Goal: Task Accomplishment & Management: Manage account settings

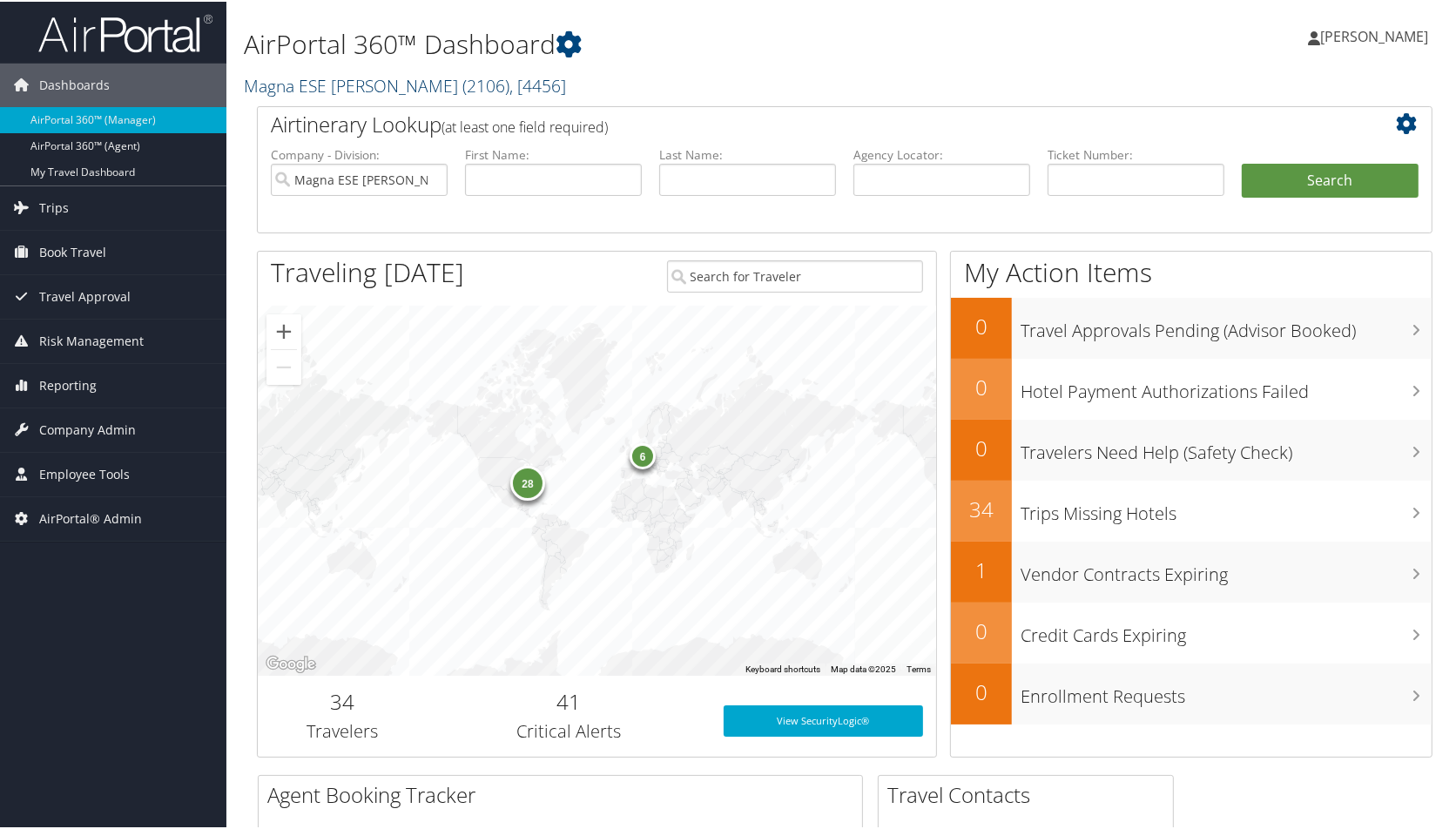
click at [329, 93] on link "Magna ESE Troy ( 2106 ) , [ 4456 ]" at bounding box center [405, 84] width 322 height 24
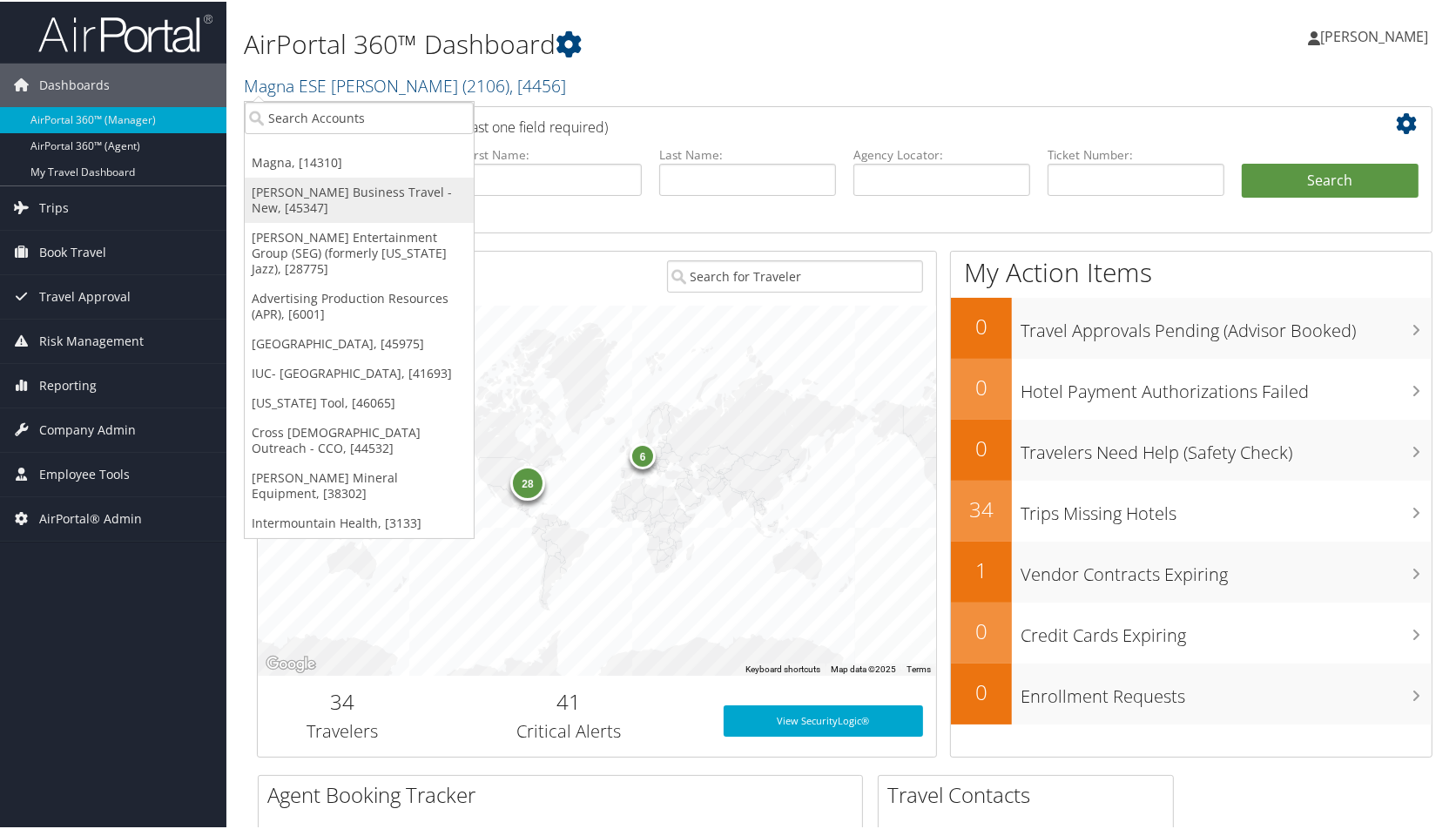
click at [323, 186] on link "[PERSON_NAME] Business Travel - New, [45347]" at bounding box center [359, 199] width 229 height 46
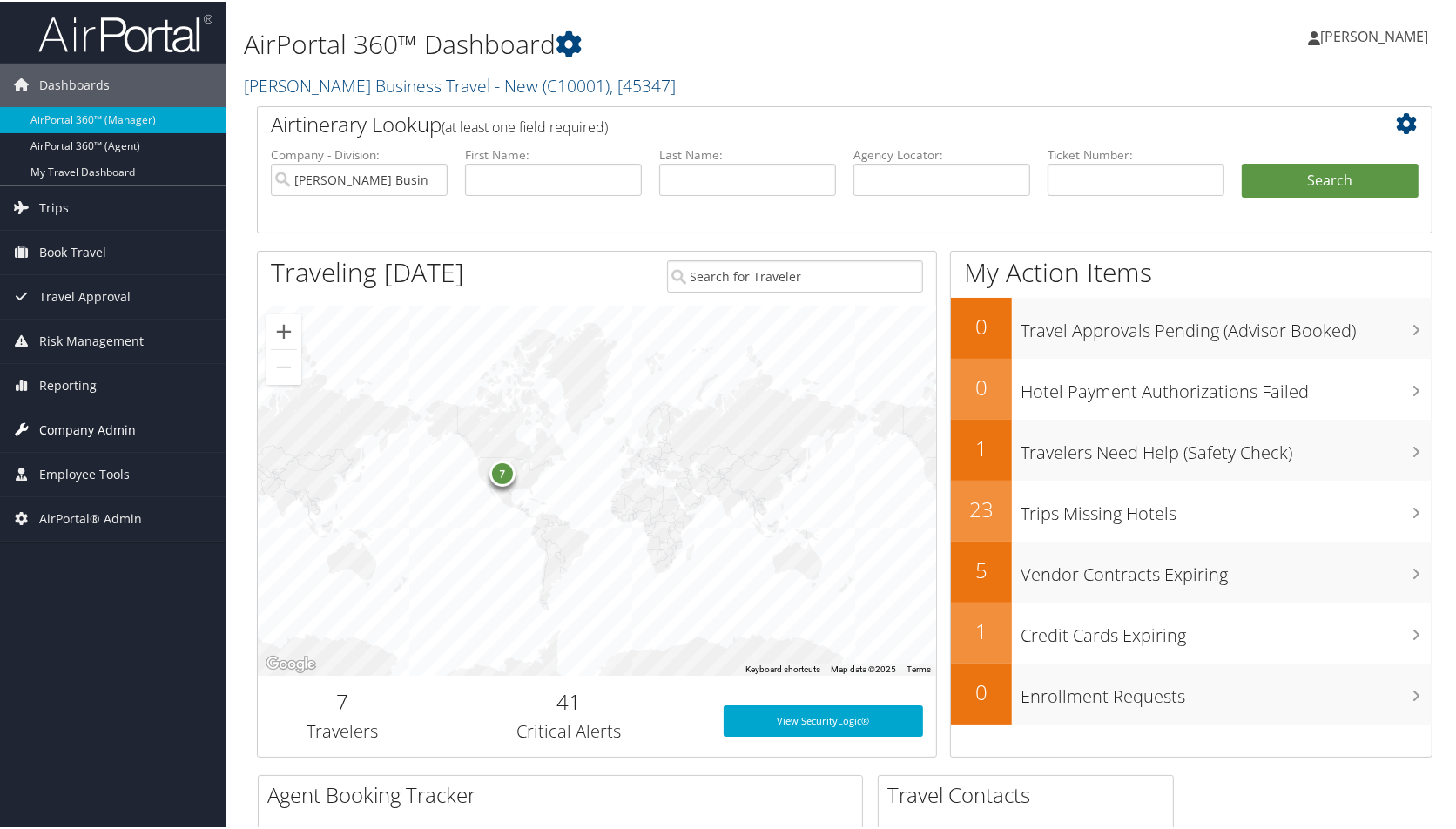
click at [118, 425] on span "Company Admin" at bounding box center [87, 429] width 96 height 44
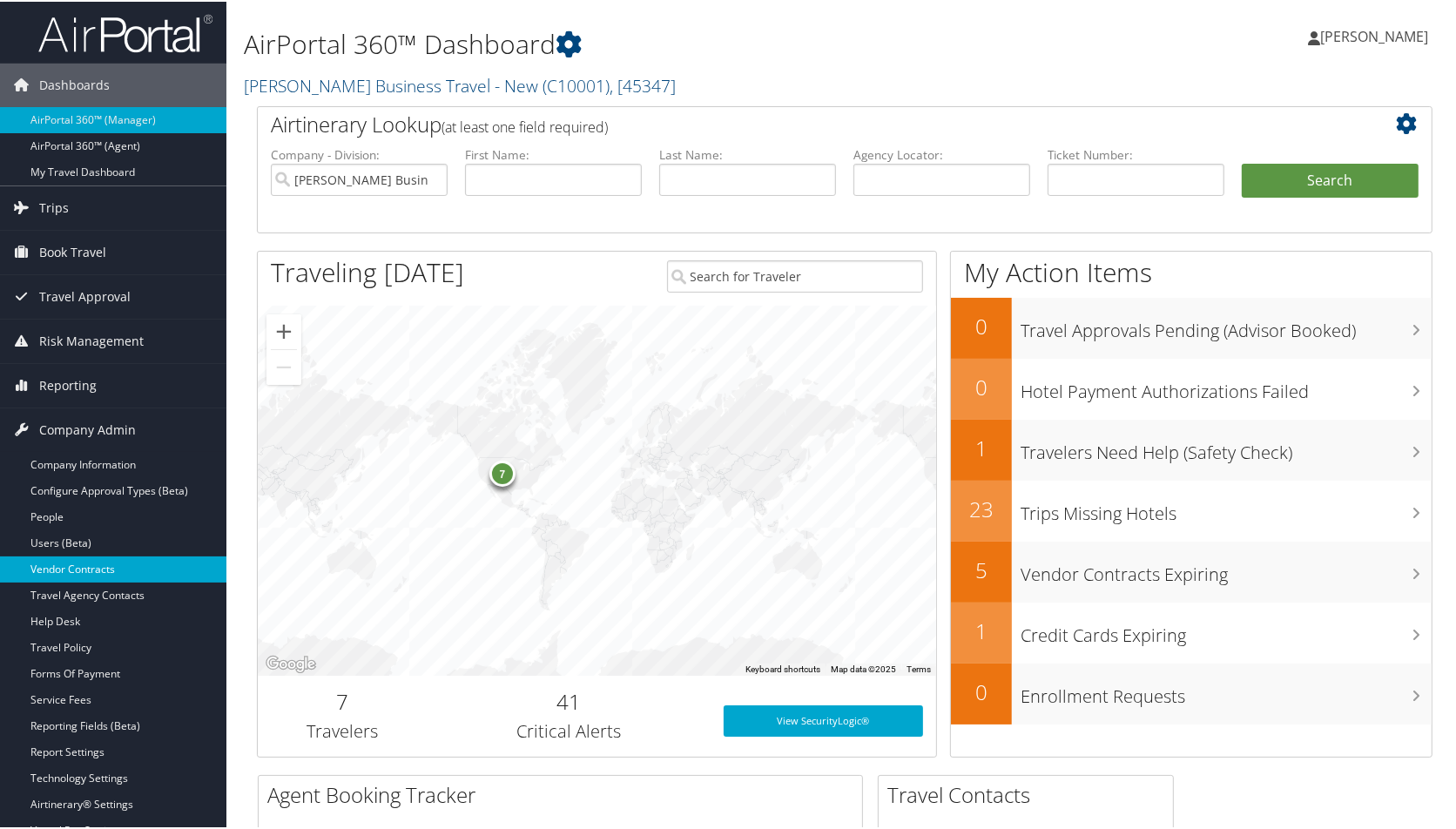
click at [114, 567] on link "Vendor Contracts" at bounding box center [113, 567] width 227 height 26
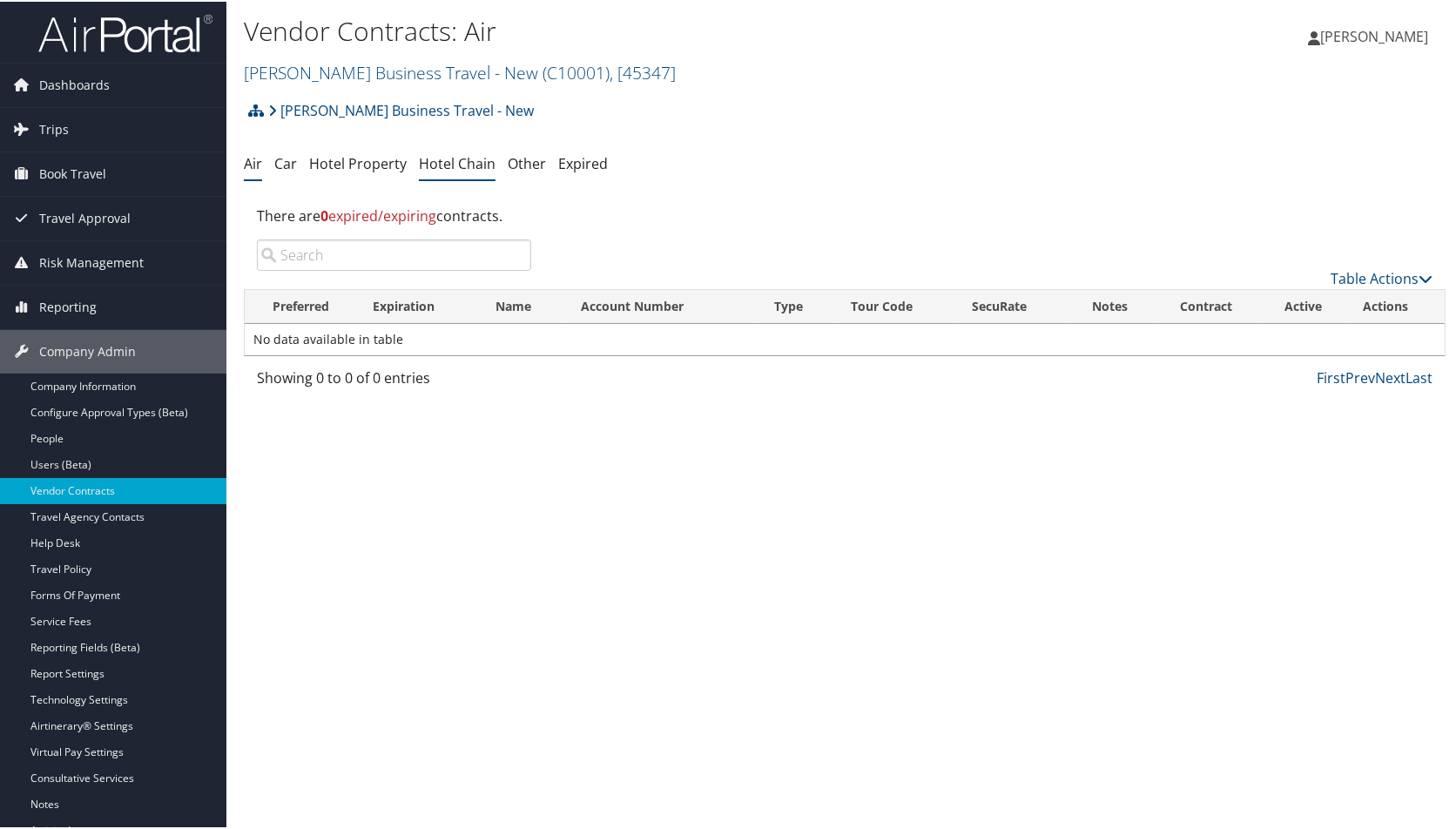
click at [444, 157] on link "Hotel Chain" at bounding box center [457, 162] width 76 height 19
click at [1393, 281] on link "Table Actions" at bounding box center [1381, 277] width 102 height 19
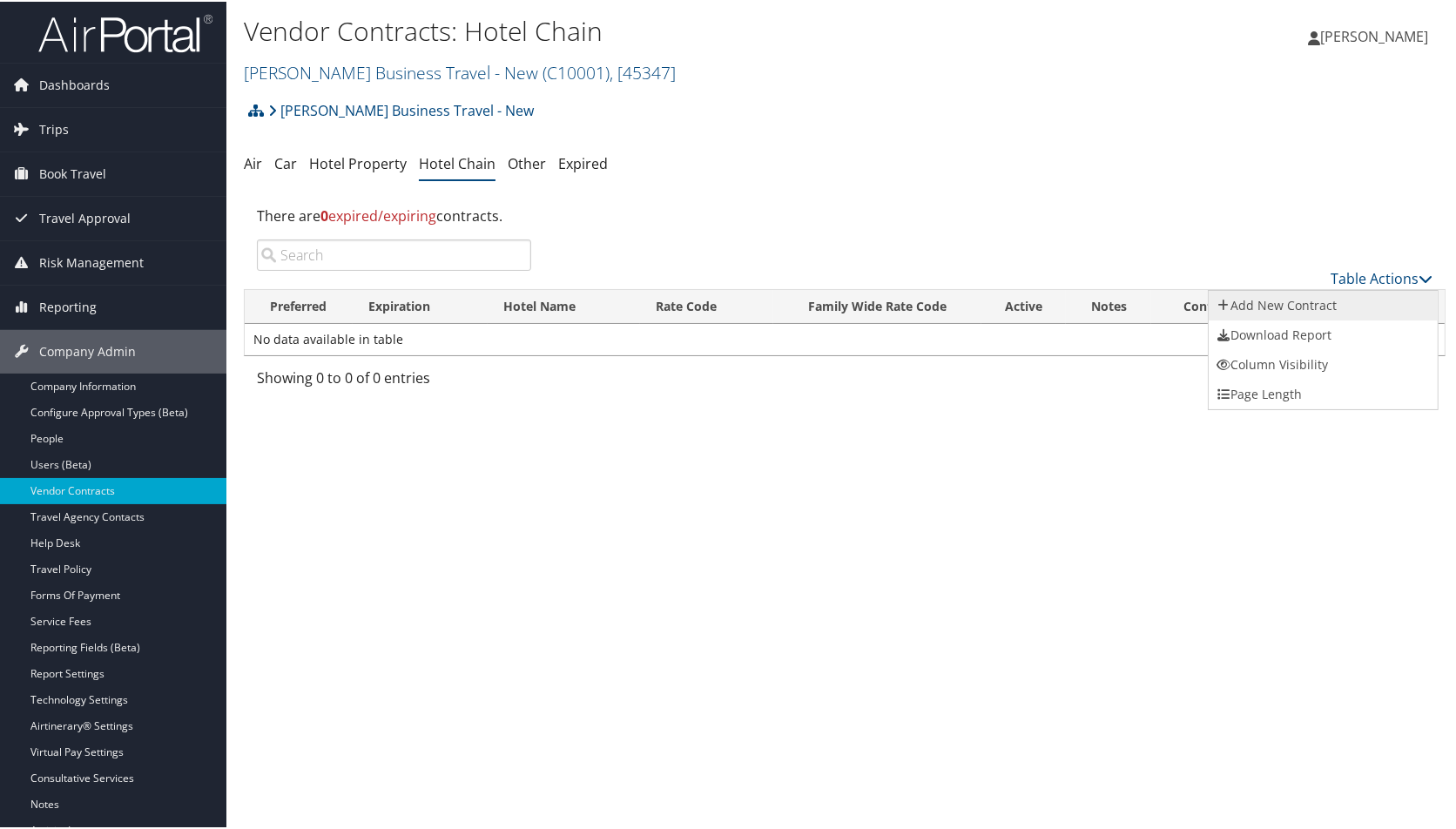
click at [1277, 302] on link "Add New Contract" at bounding box center [1323, 303] width 229 height 30
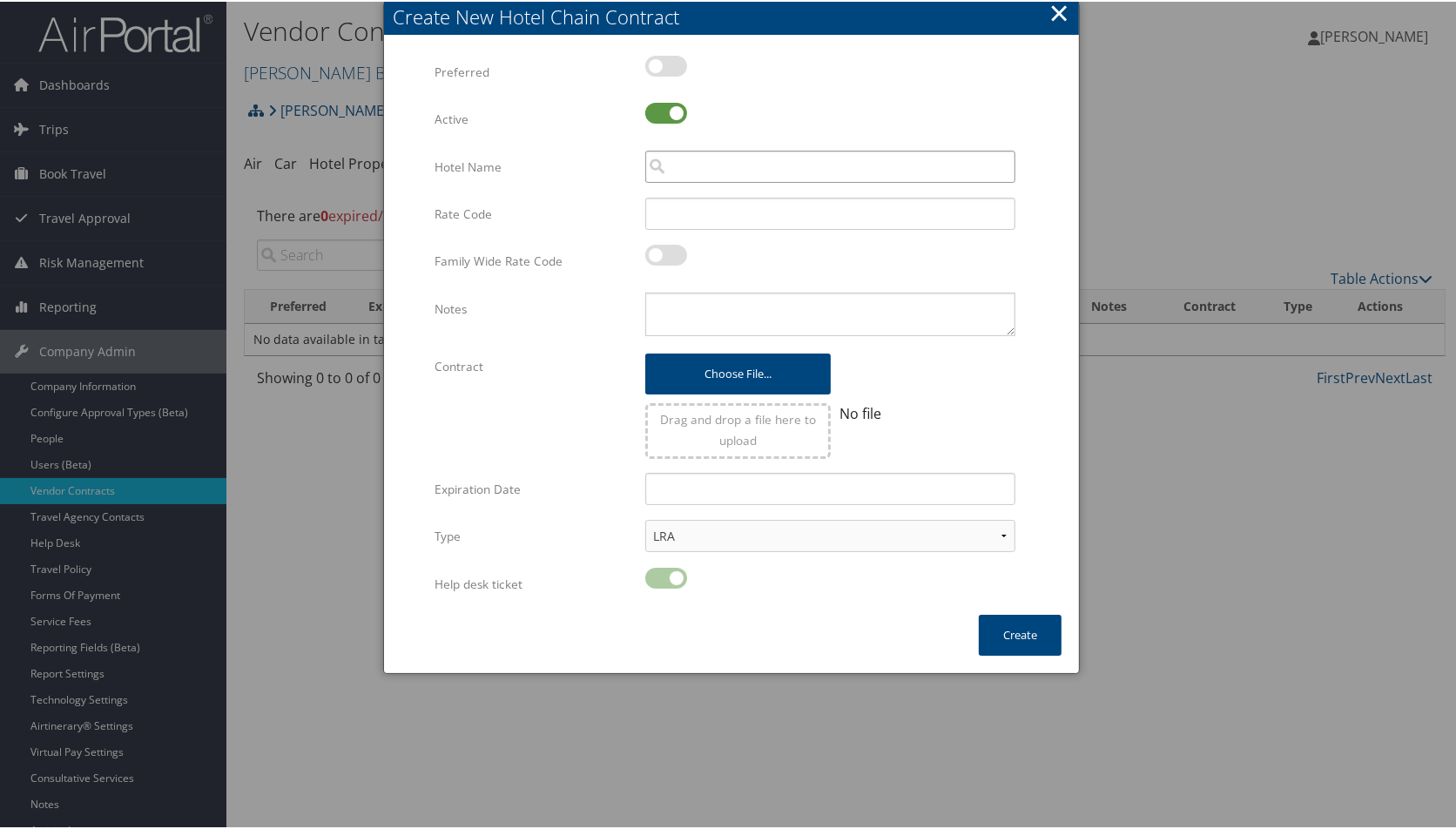
click at [787, 164] on input "search" at bounding box center [830, 165] width 370 height 32
type input "hilton"
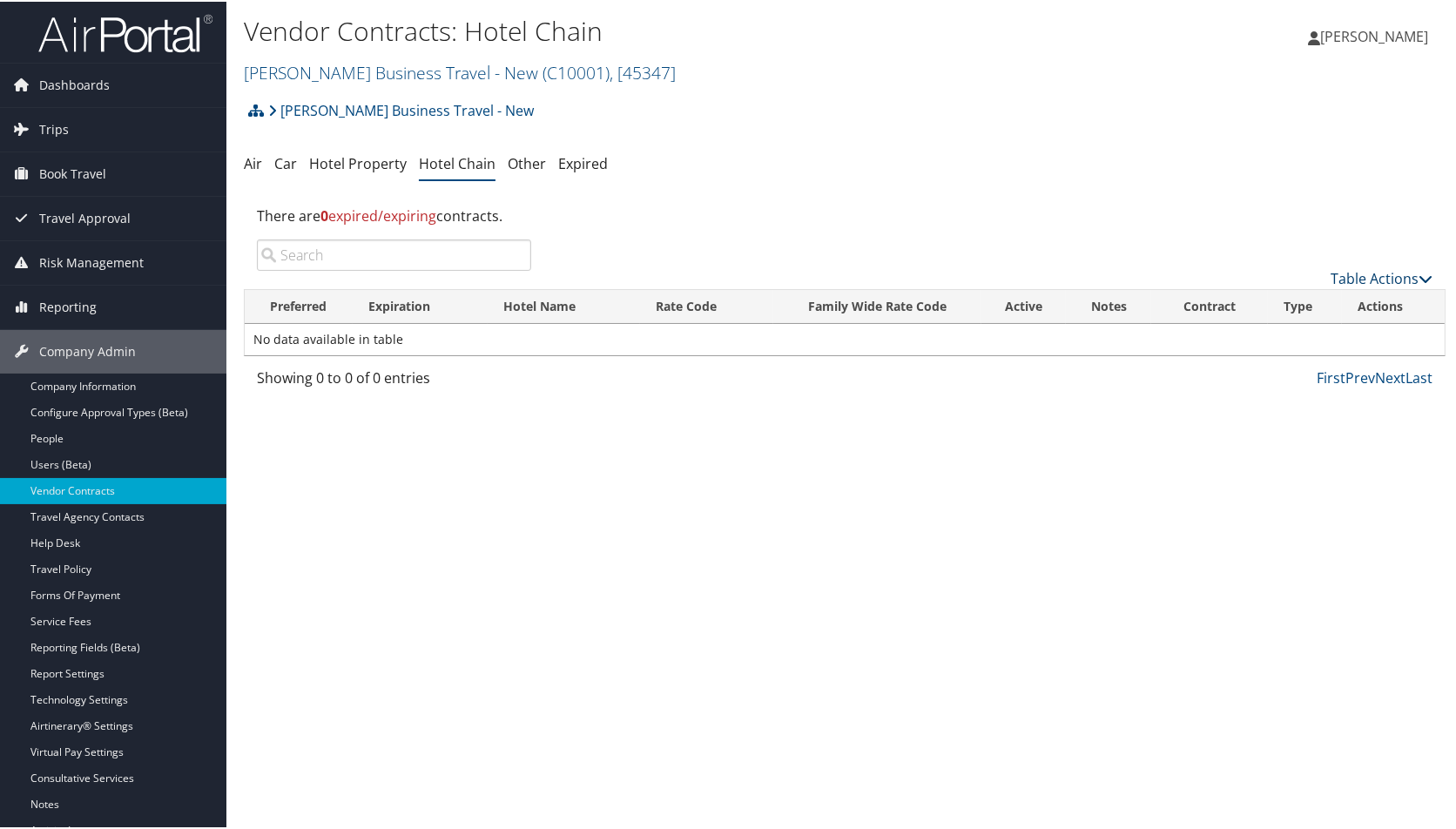
click at [1390, 278] on link "Table Actions" at bounding box center [1381, 277] width 102 height 19
click at [1238, 310] on link "Add New Contract" at bounding box center [1323, 303] width 229 height 30
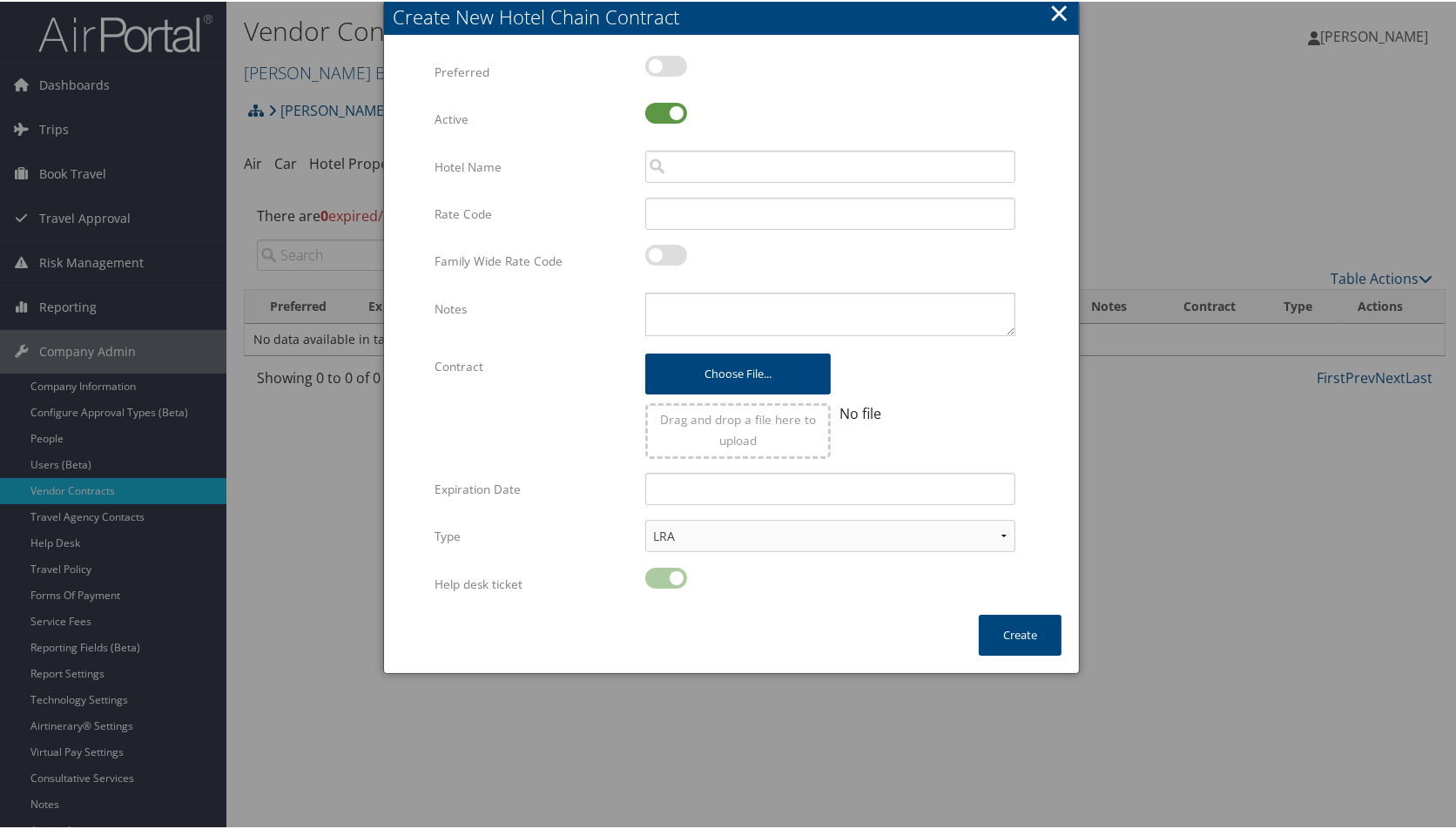
click at [1061, 10] on button "×" at bounding box center [1059, 11] width 20 height 35
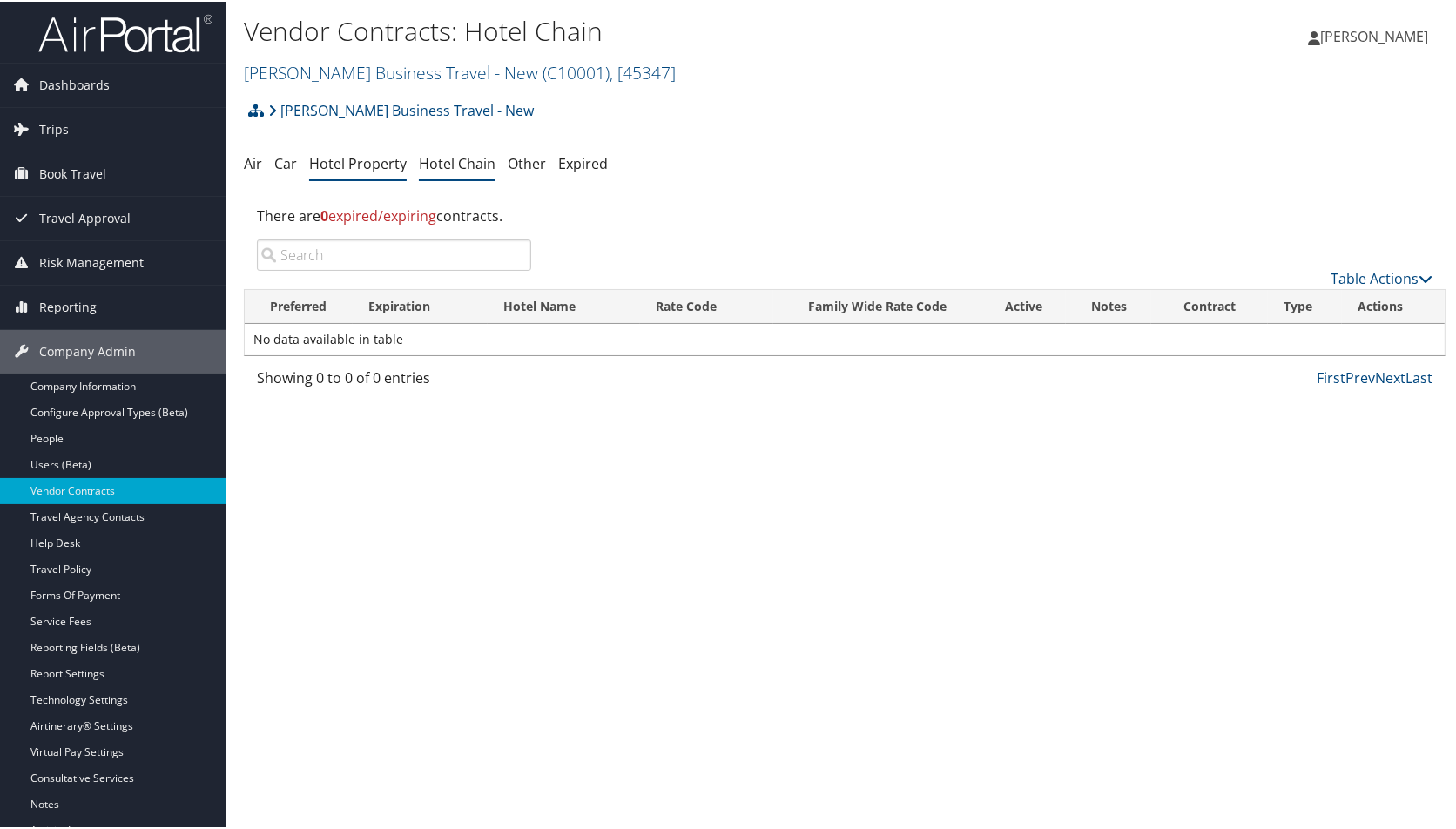
click at [358, 161] on link "Hotel Property" at bounding box center [357, 162] width 97 height 19
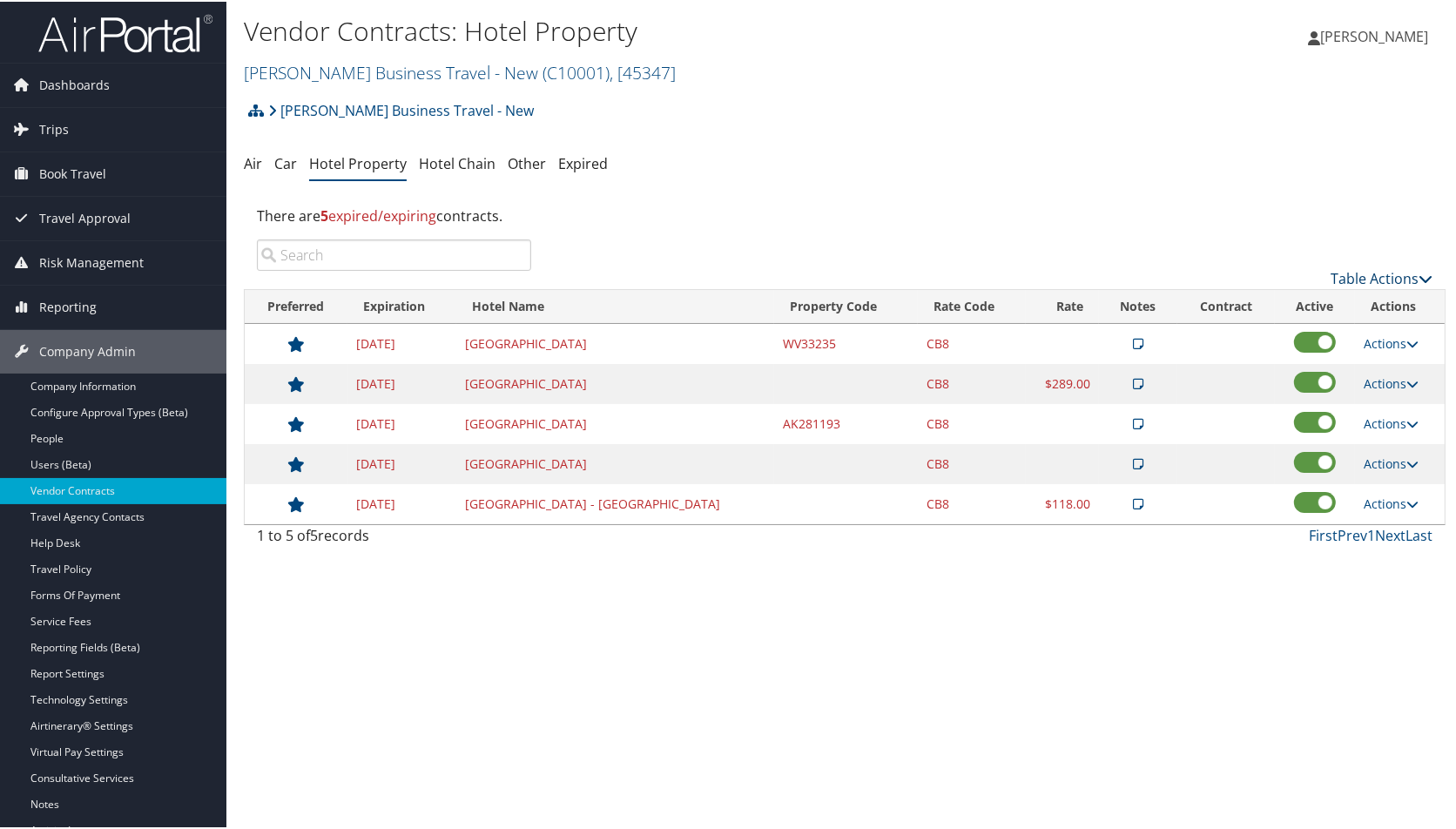
click at [1392, 272] on link "Table Actions" at bounding box center [1381, 277] width 102 height 19
click at [1264, 311] on link "Add New Contract" at bounding box center [1323, 303] width 229 height 30
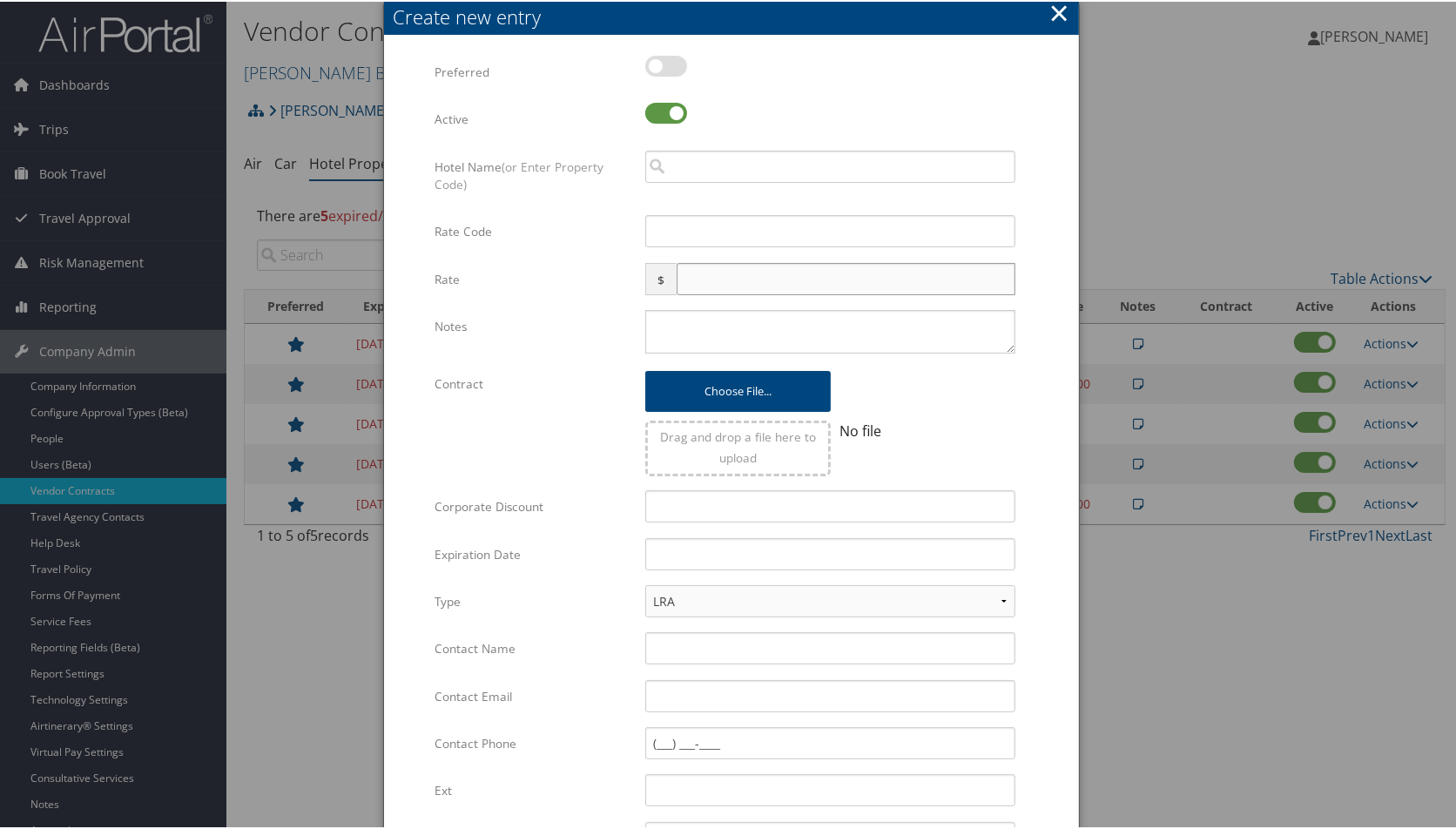
click at [720, 271] on input "text" at bounding box center [845, 277] width 338 height 32
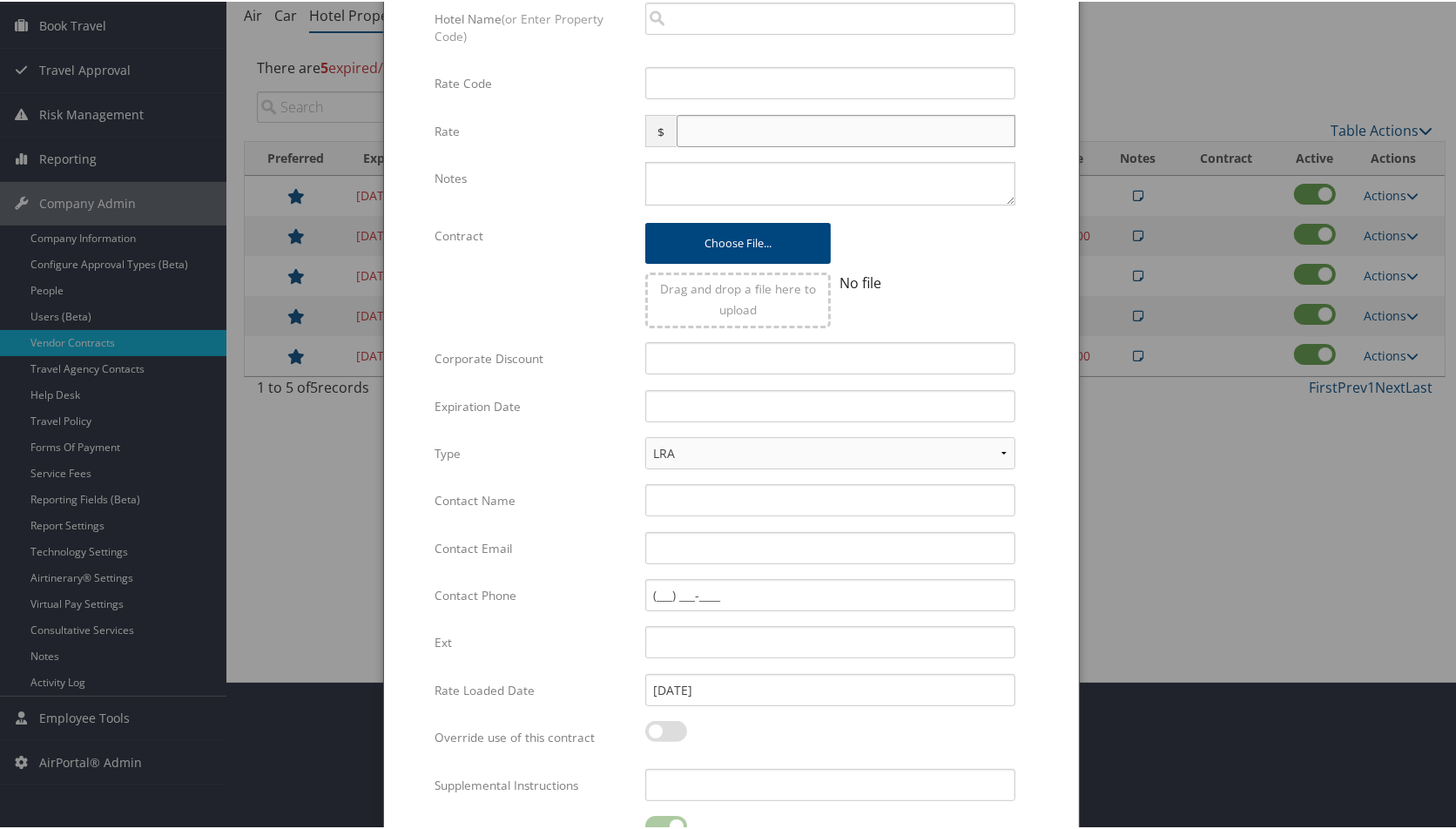
scroll to position [149, 0]
click at [687, 365] on input "Corporate Discount" at bounding box center [830, 355] width 370 height 32
click at [685, 402] on input "text" at bounding box center [830, 404] width 370 height 32
click at [552, 393] on label "Expiration Date" at bounding box center [533, 404] width 197 height 33
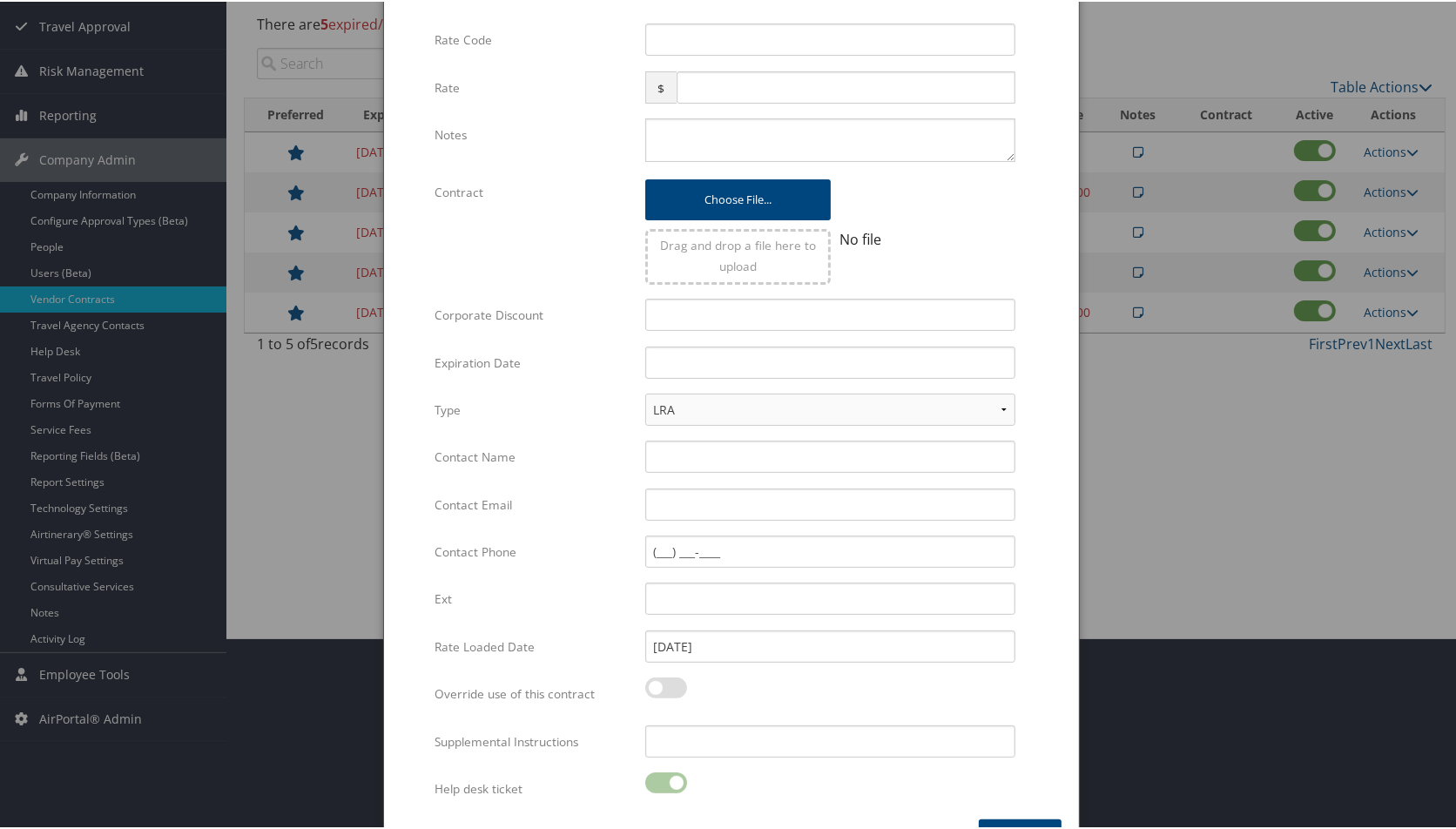
scroll to position [237, 0]
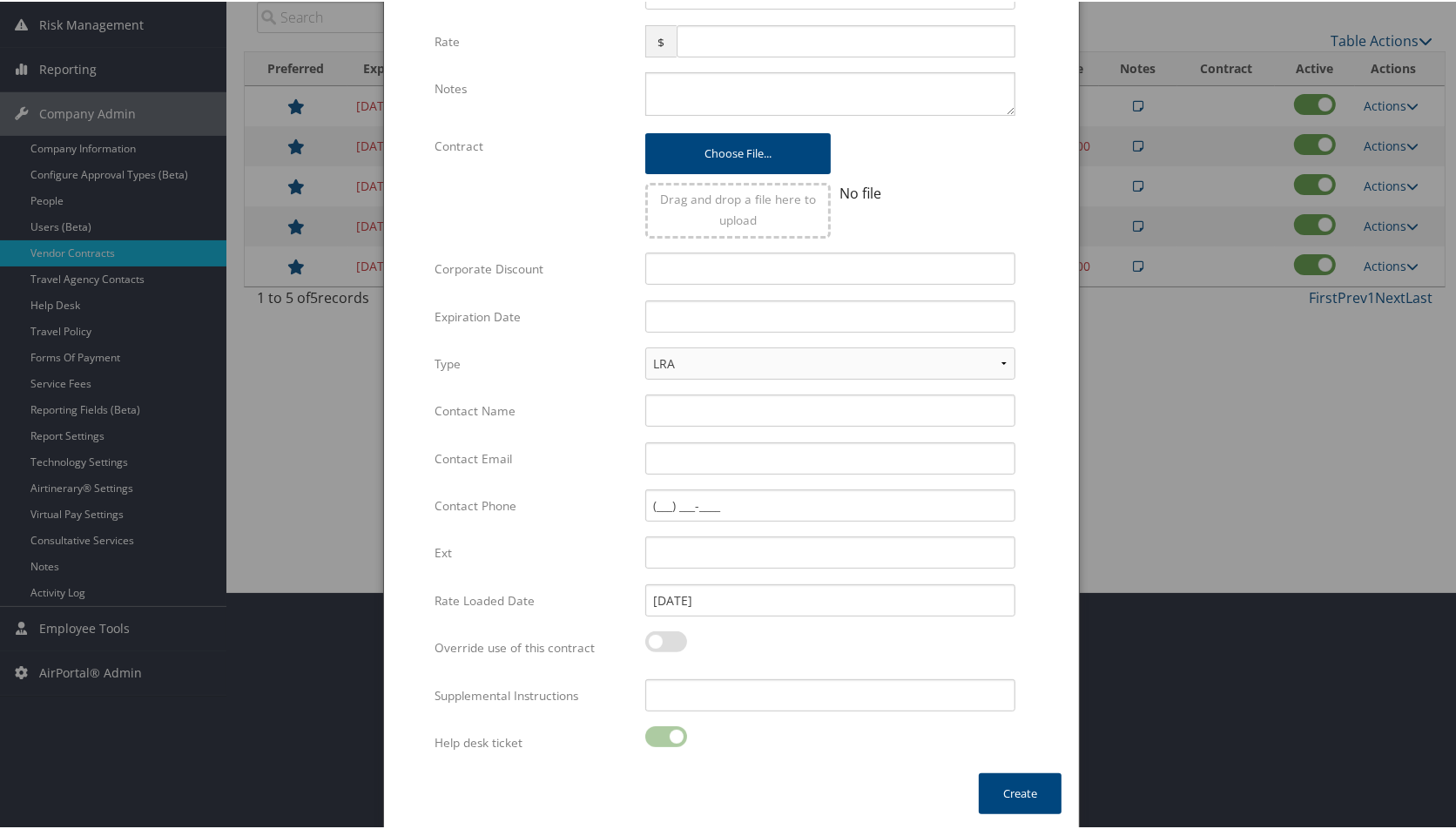
click at [1096, 437] on div at bounding box center [731, 414] width 1463 height 829
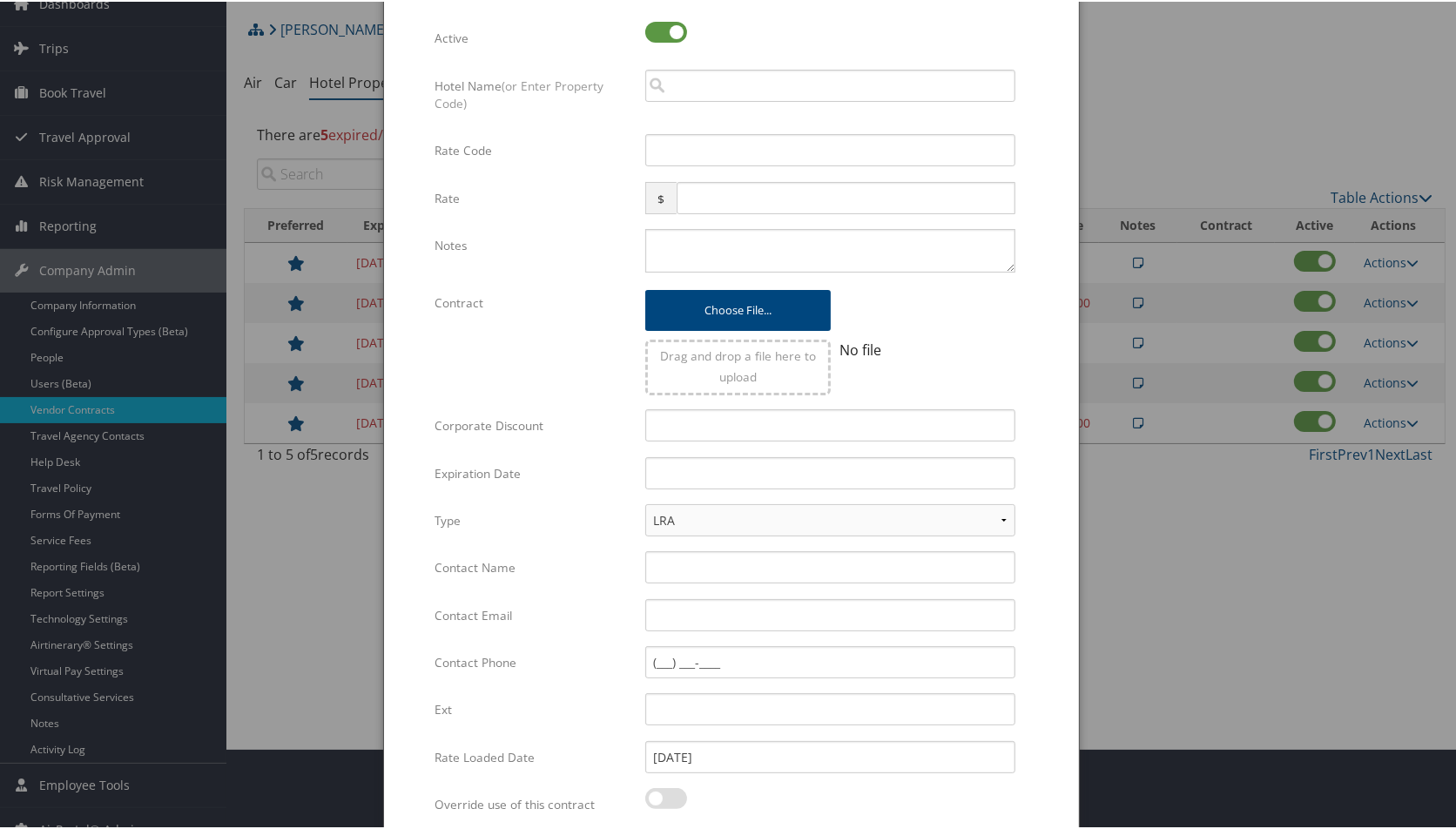
scroll to position [0, 0]
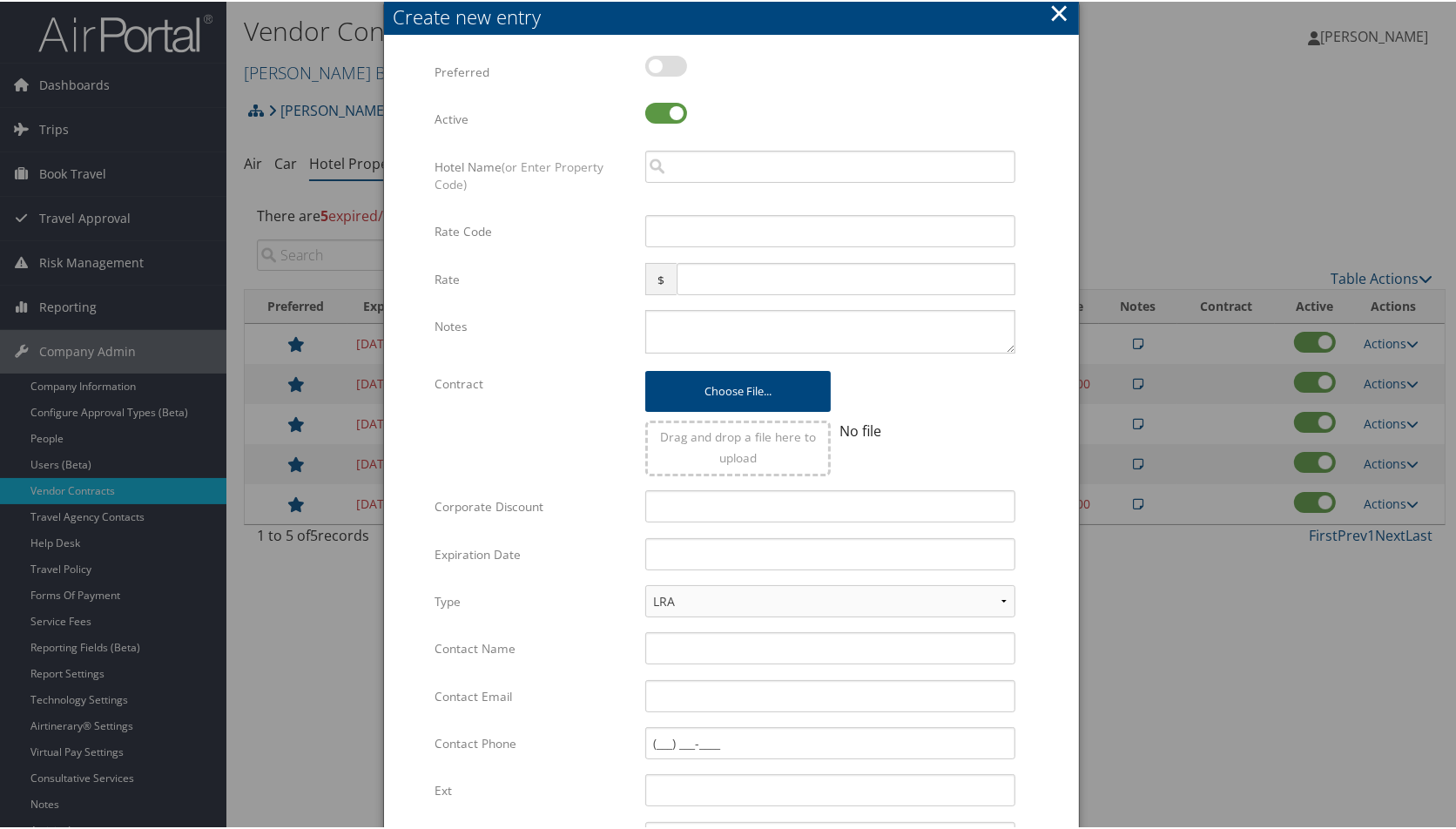
click at [1049, 15] on button "×" at bounding box center [1059, 11] width 20 height 35
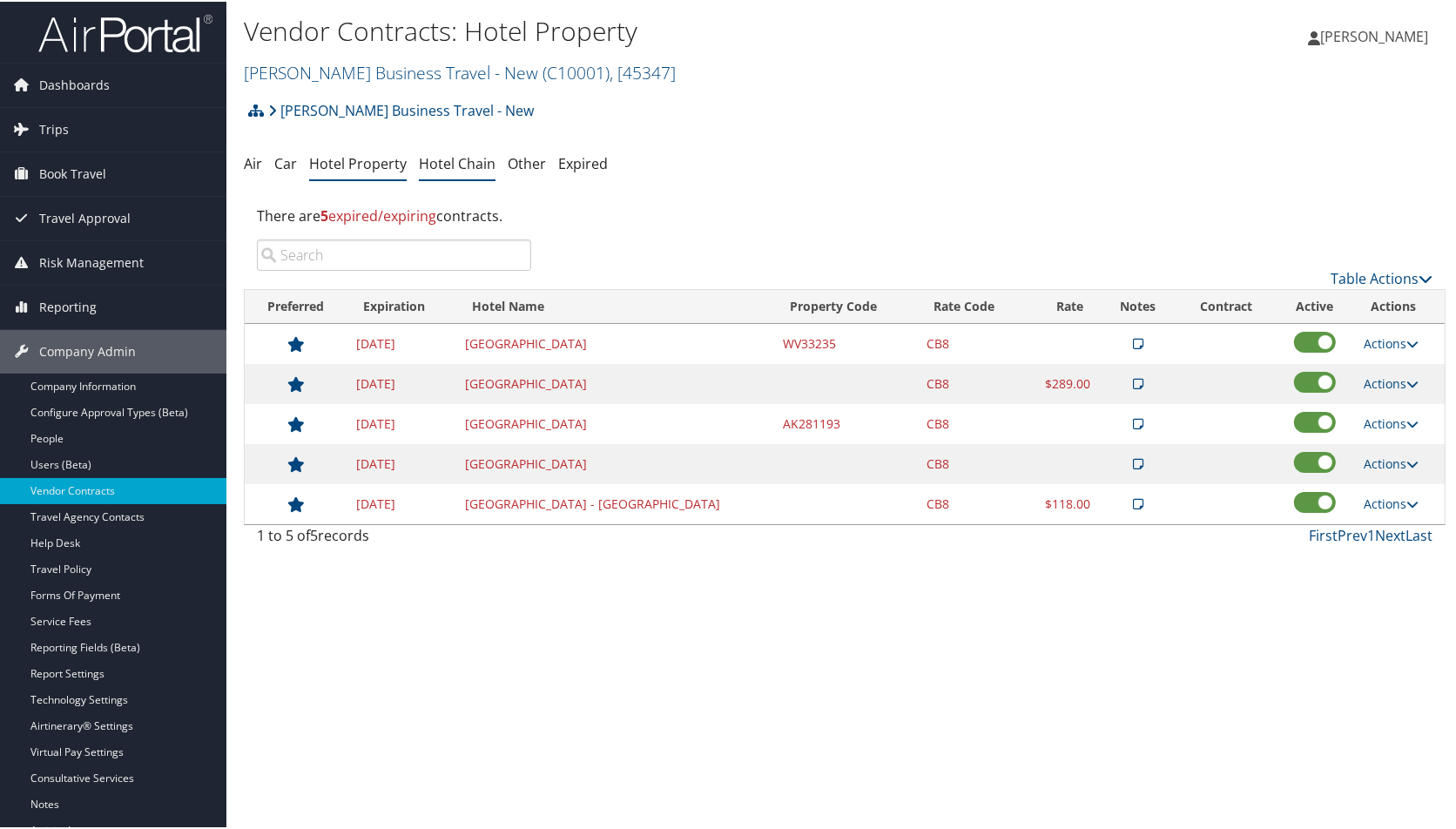
click at [459, 151] on li "Hotel Chain" at bounding box center [457, 162] width 76 height 31
click at [465, 169] on link "Hotel Chain" at bounding box center [457, 162] width 76 height 19
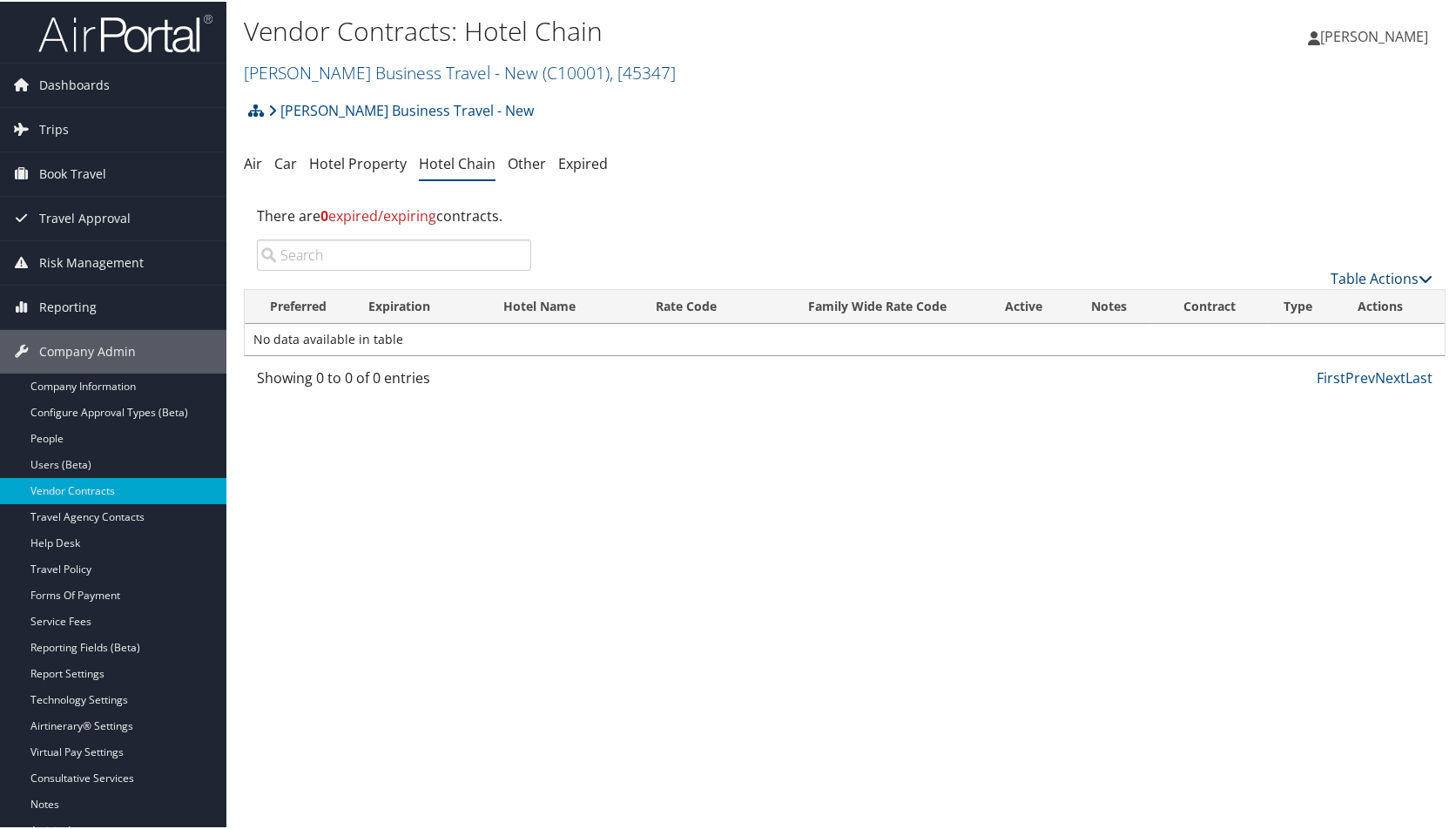
click at [1388, 274] on link "Table Actions" at bounding box center [1381, 277] width 102 height 19
click at [1311, 304] on link "Add New Contract" at bounding box center [1323, 303] width 229 height 30
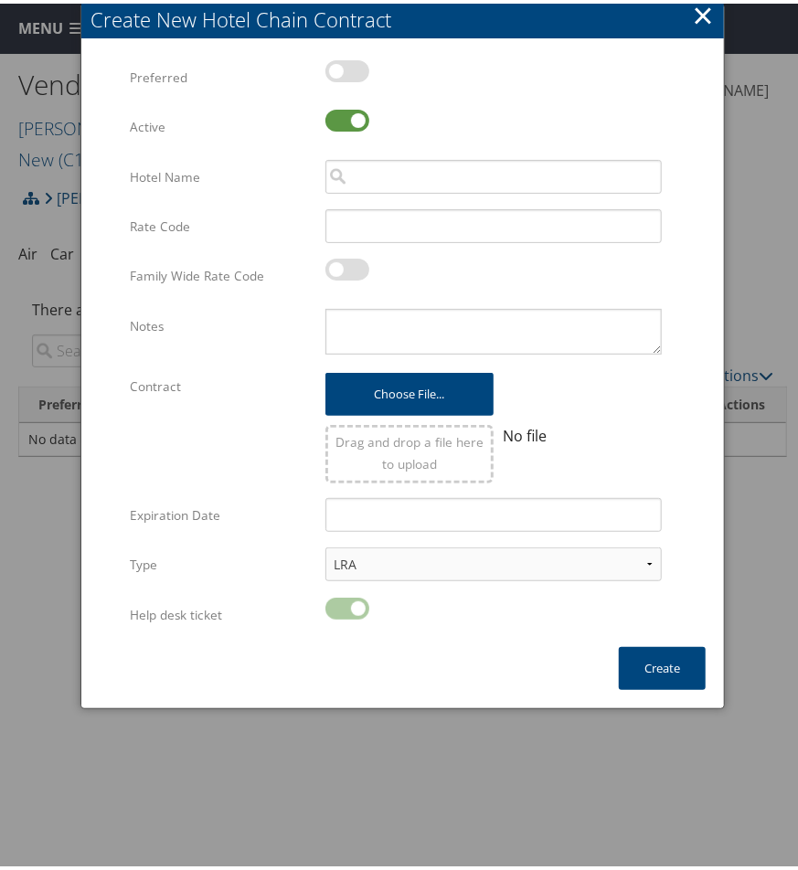
click at [693, 20] on button "×" at bounding box center [703, 12] width 21 height 37
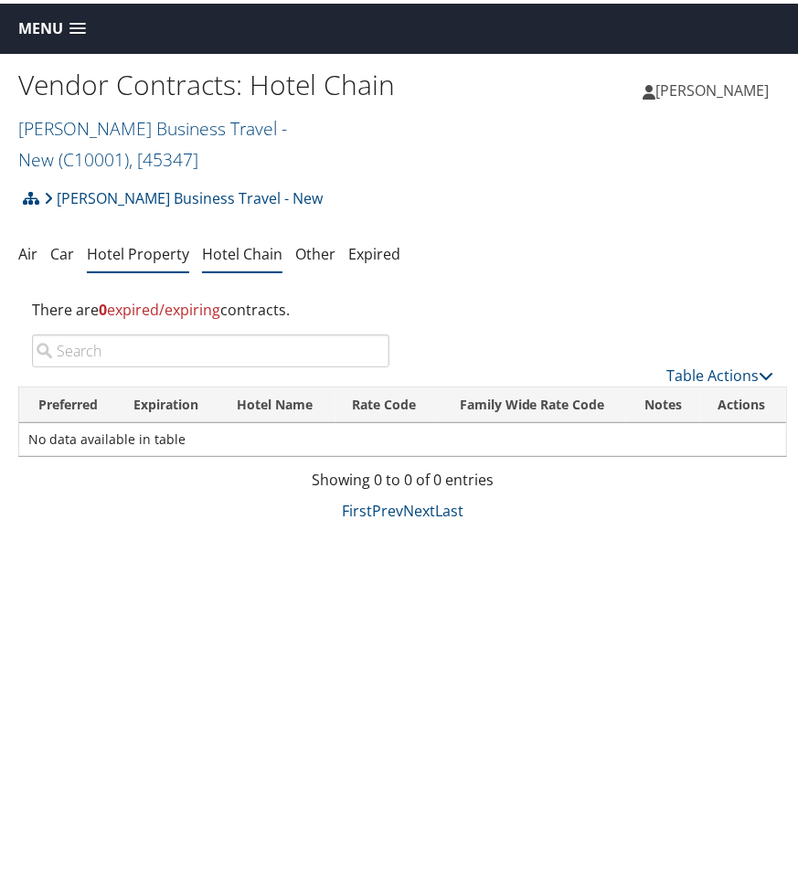
click at [161, 253] on link "Hotel Property" at bounding box center [138, 250] width 102 height 20
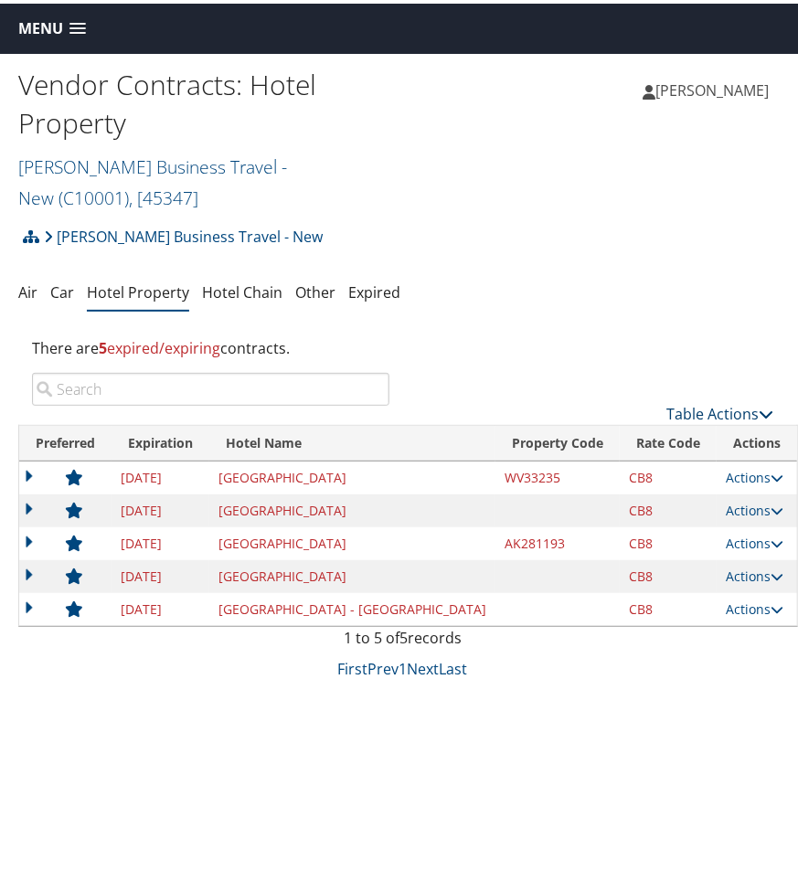
click at [708, 405] on link "Table Actions" at bounding box center [719, 410] width 107 height 20
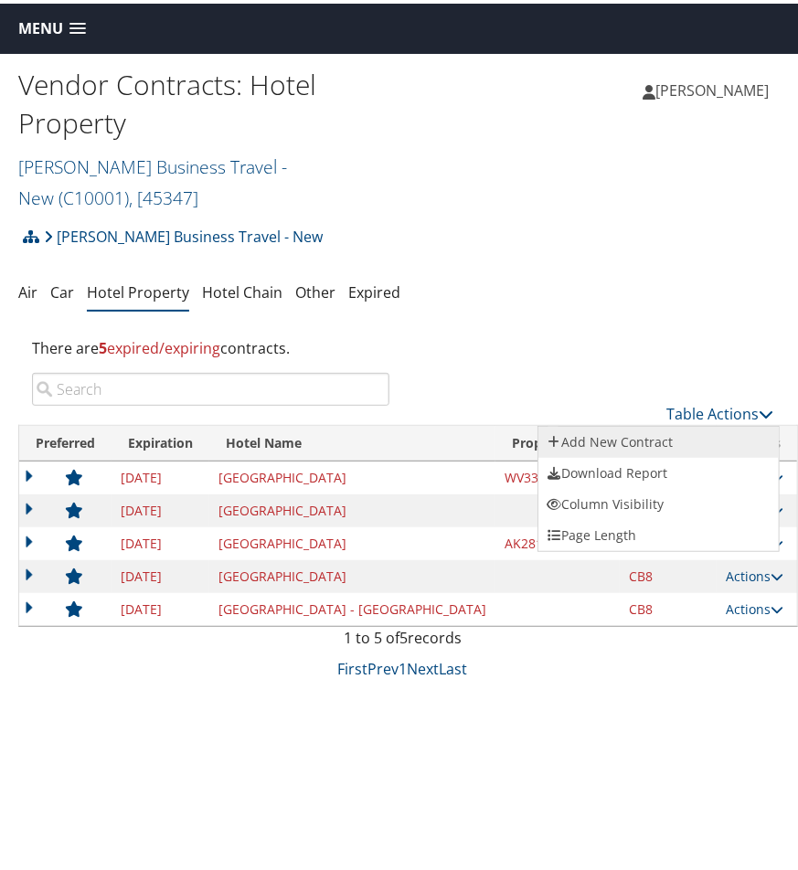
click at [658, 437] on link "Add New Contract" at bounding box center [658, 438] width 240 height 31
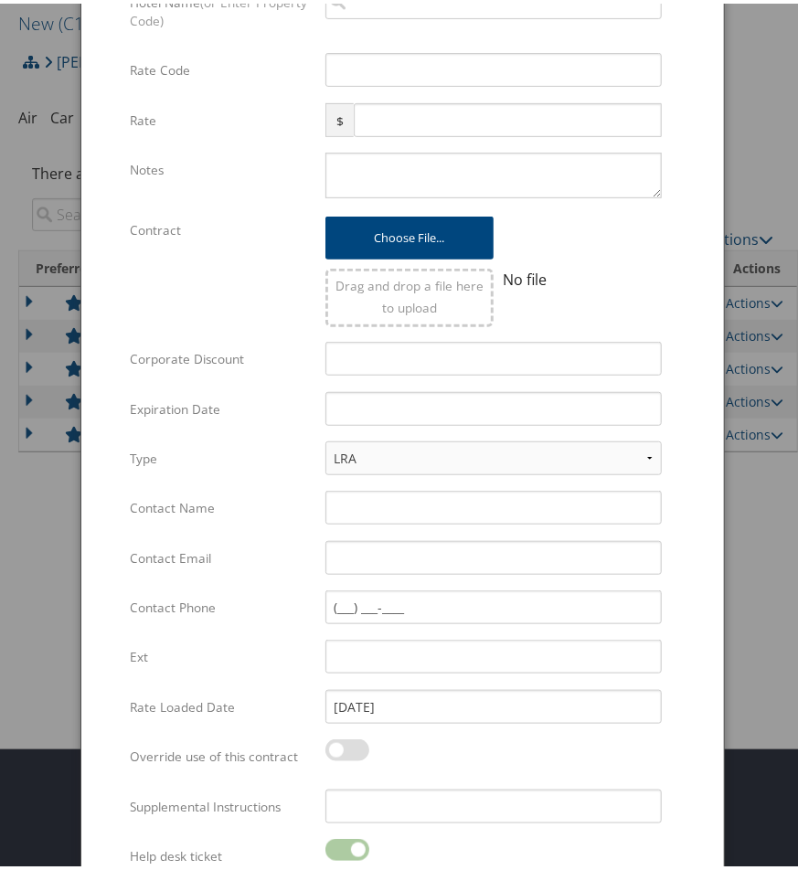
scroll to position [180, 0]
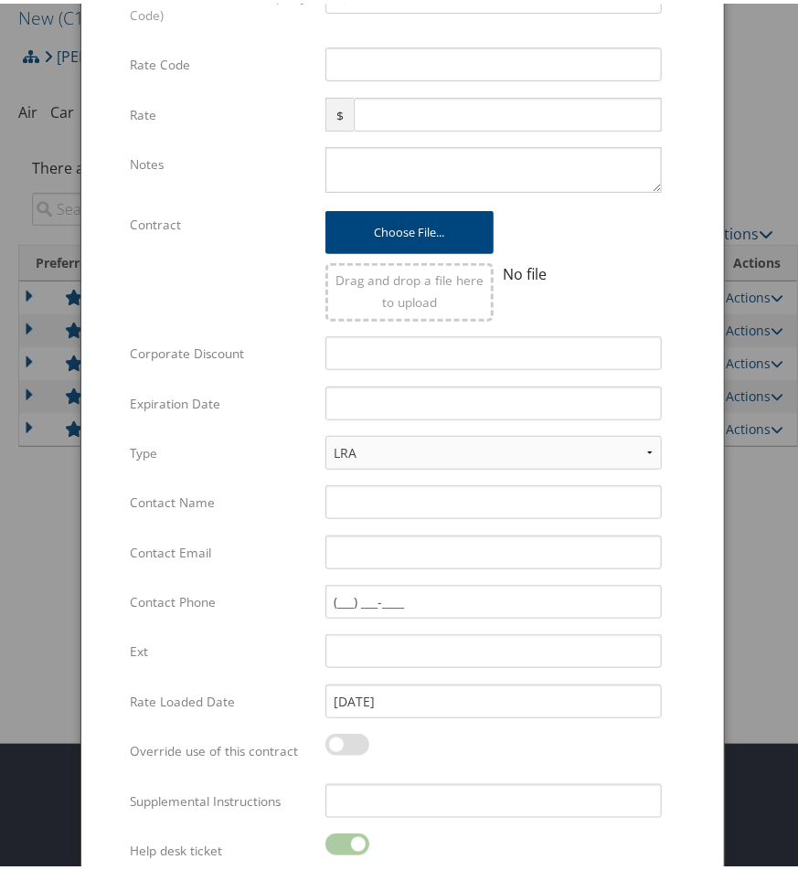
click at [11, 527] on div at bounding box center [402, 435] width 805 height 870
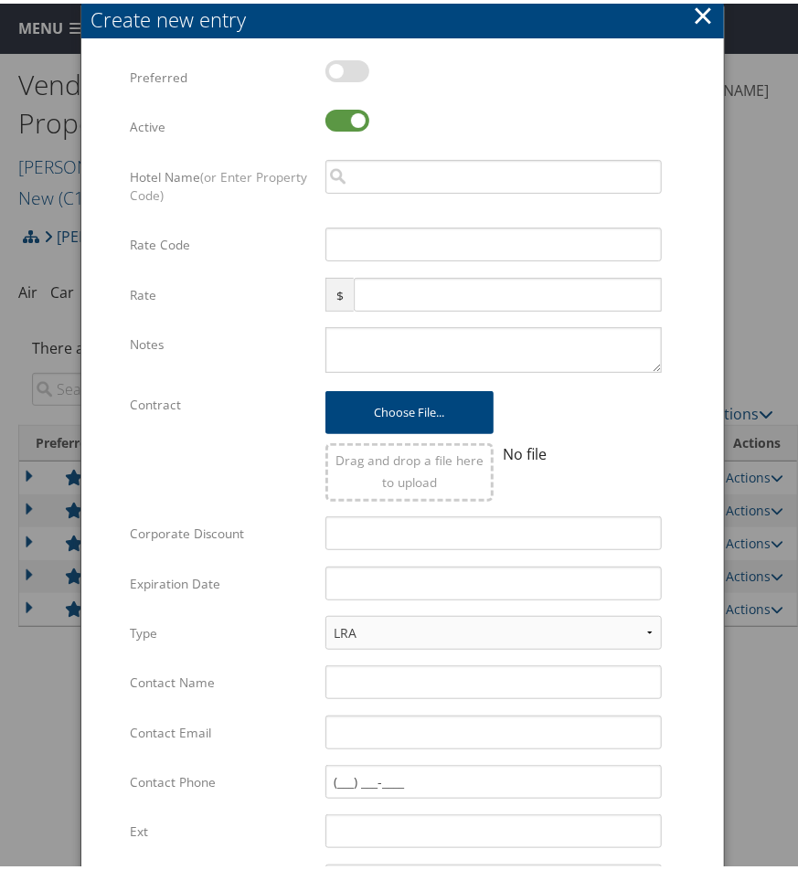
click at [698, 22] on button "×" at bounding box center [703, 12] width 21 height 37
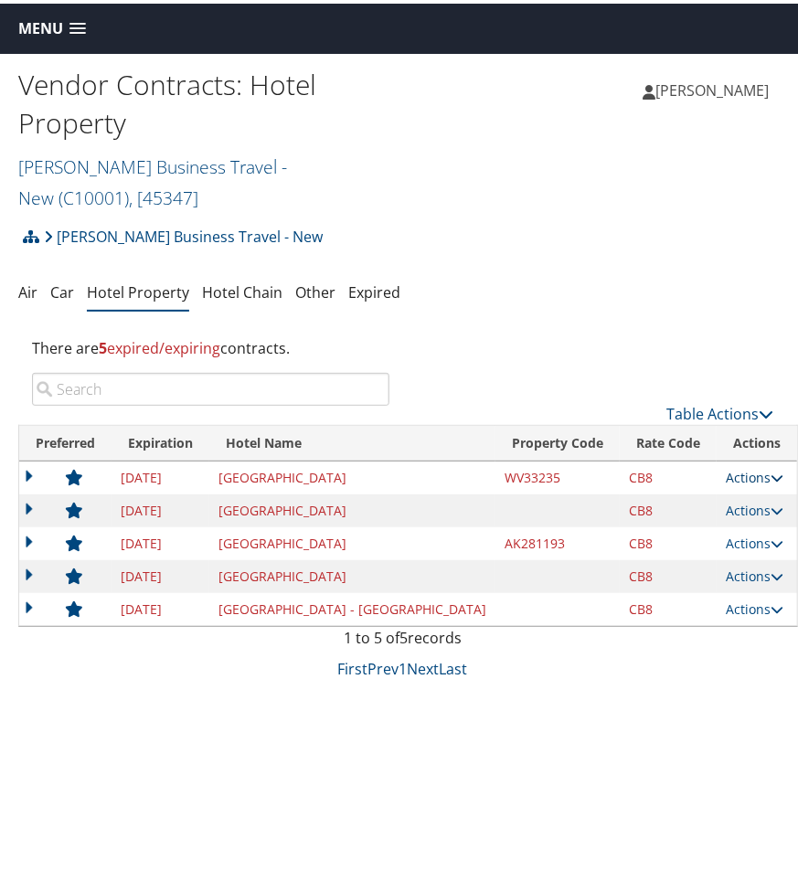
click at [731, 472] on link "Actions" at bounding box center [755, 473] width 58 height 17
click at [694, 526] on link "Edit" at bounding box center [706, 531] width 99 height 31
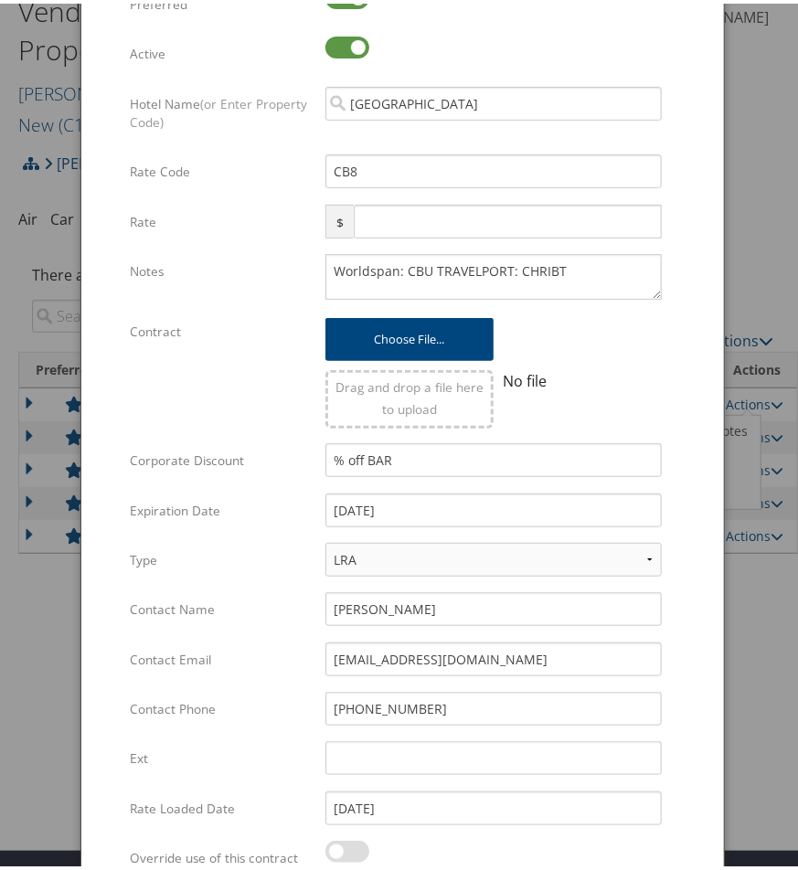
scroll to position [58, 0]
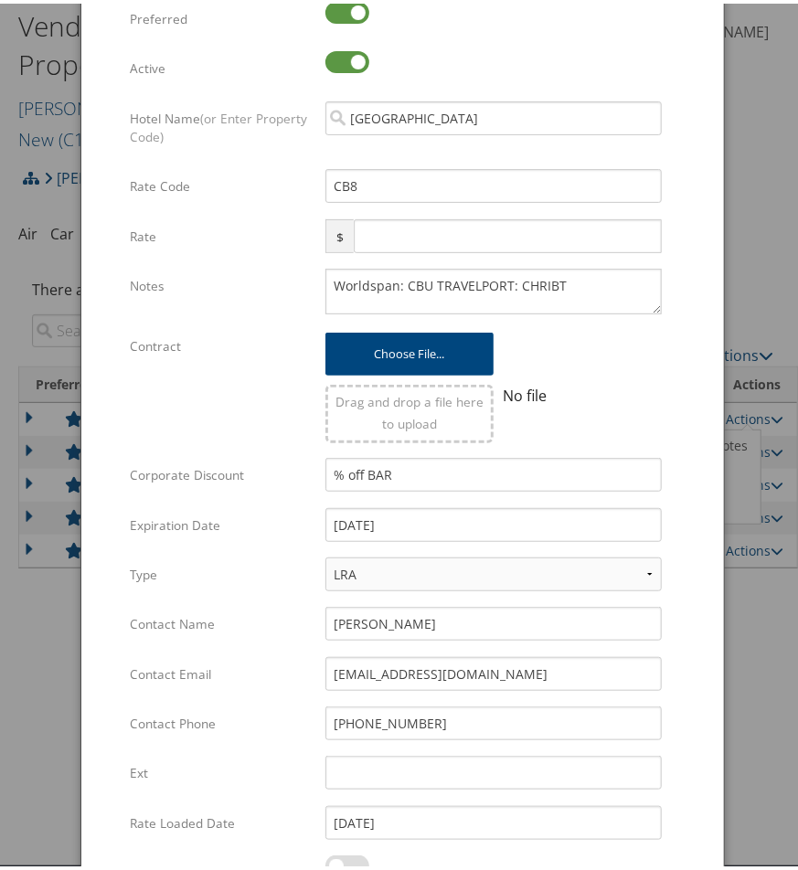
click at [767, 240] on div at bounding box center [402, 435] width 805 height 870
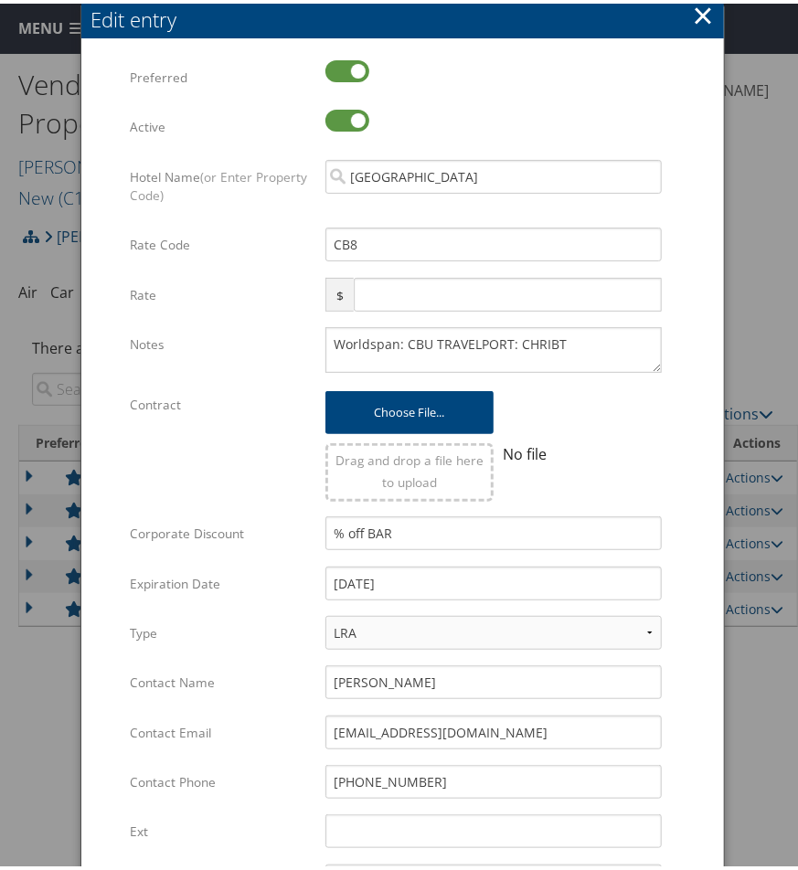
click at [701, 16] on button "×" at bounding box center [703, 12] width 21 height 37
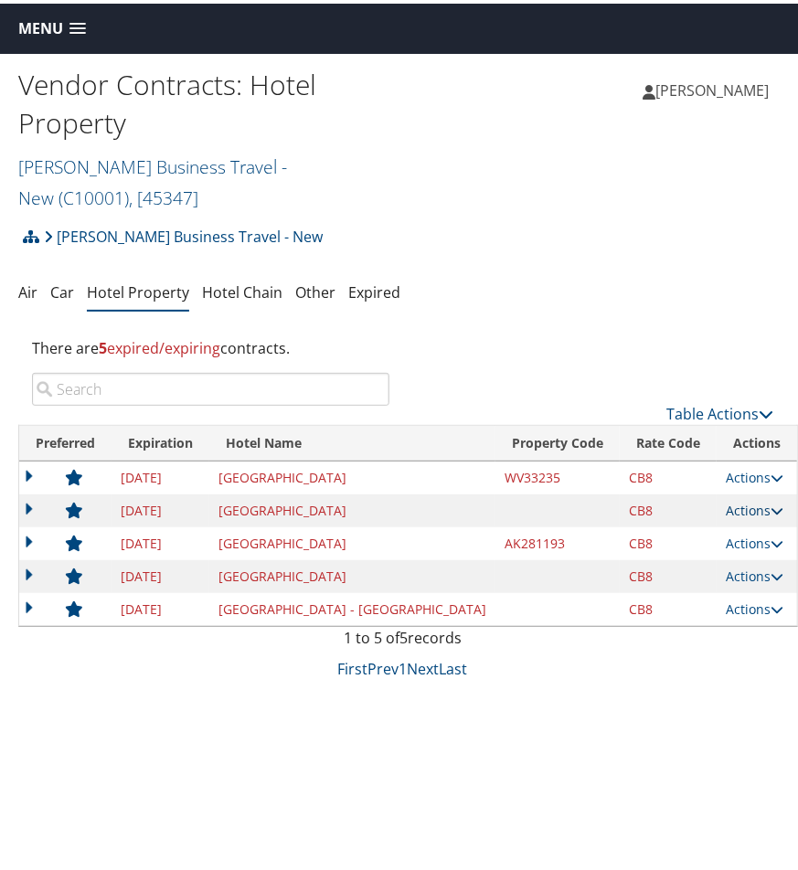
click at [726, 508] on link "Actions" at bounding box center [755, 506] width 58 height 17
click at [681, 568] on link "Edit" at bounding box center [706, 564] width 99 height 31
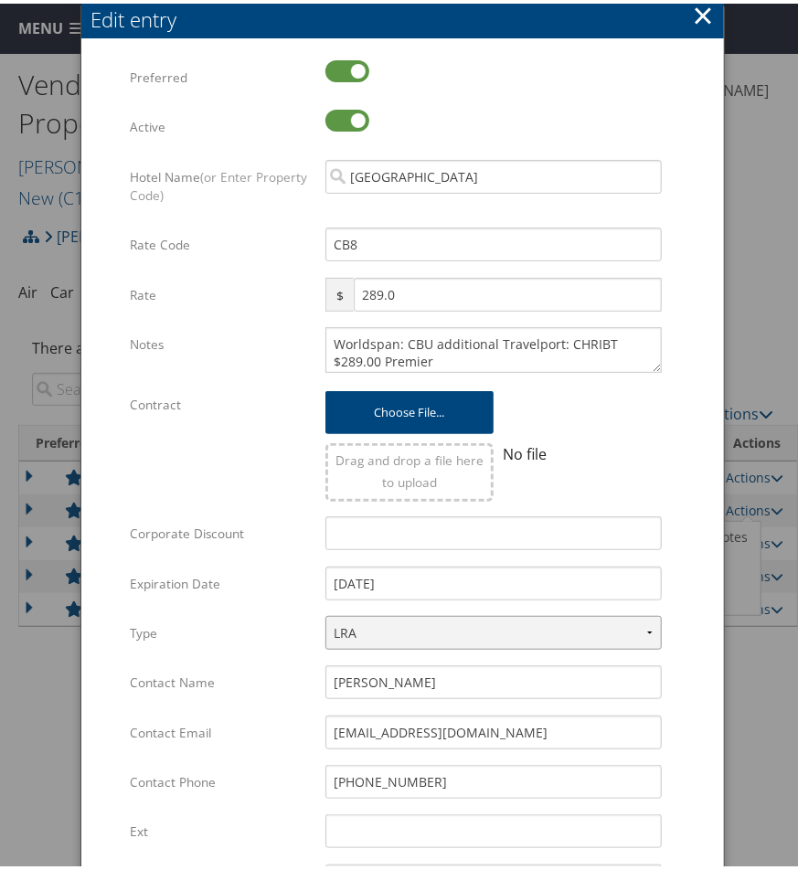
click at [633, 628] on select "LRA NLRA" at bounding box center [493, 629] width 336 height 34
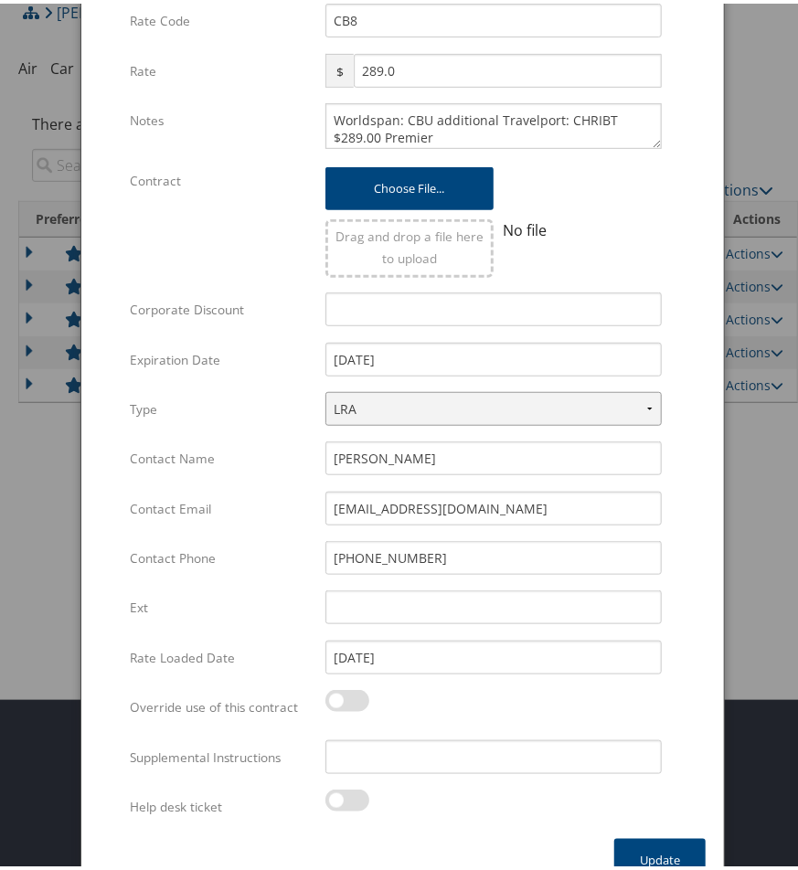
scroll to position [249, 0]
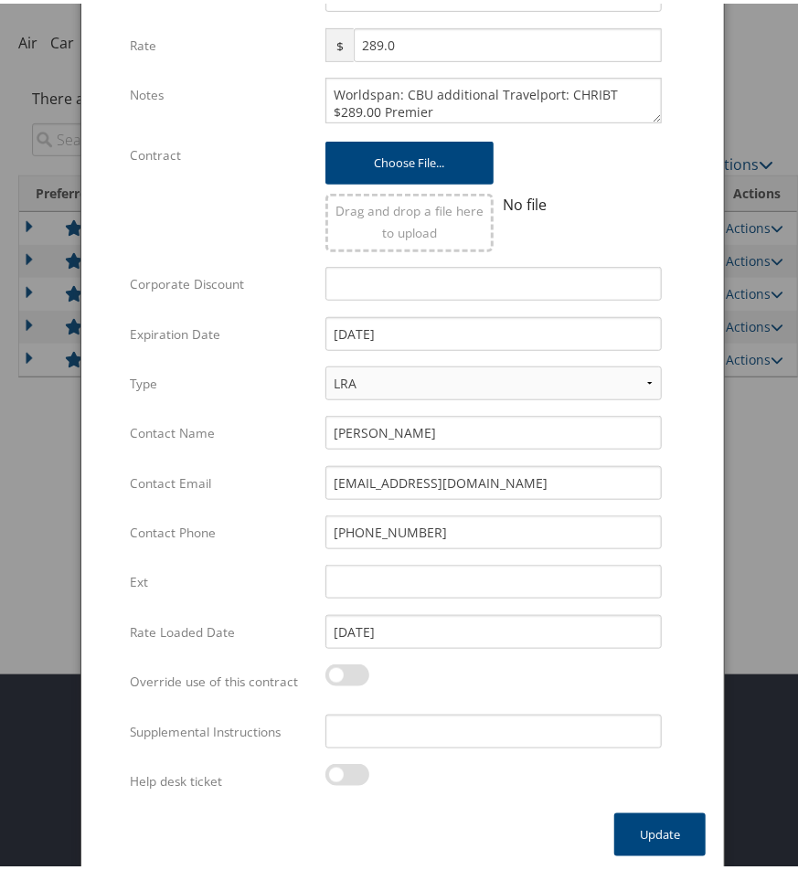
click at [49, 486] on div at bounding box center [402, 435] width 805 height 870
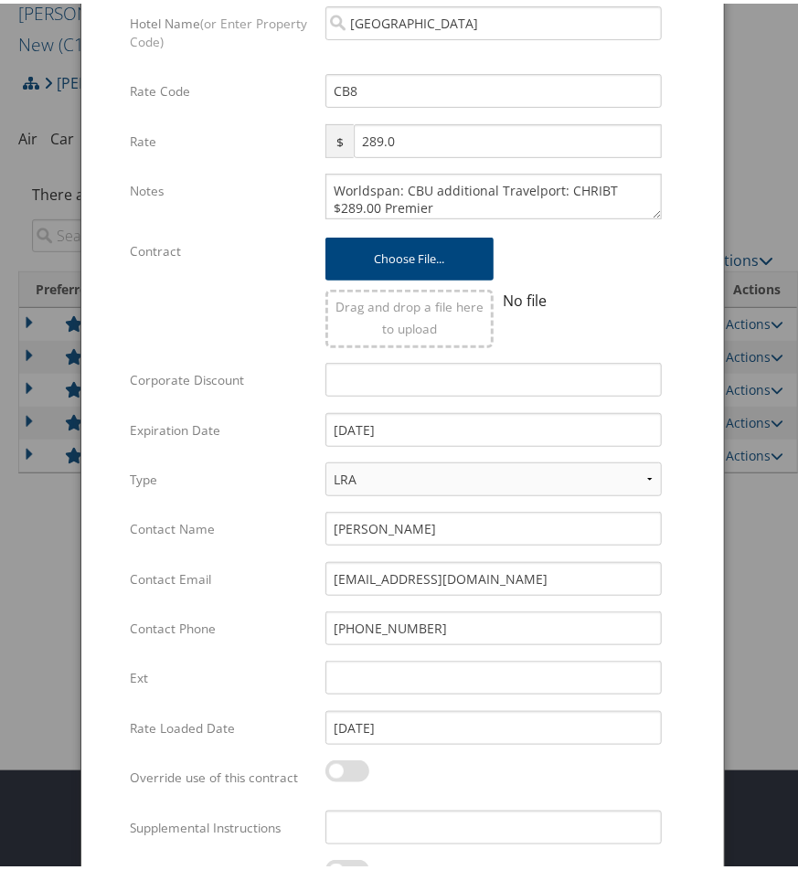
scroll to position [0, 0]
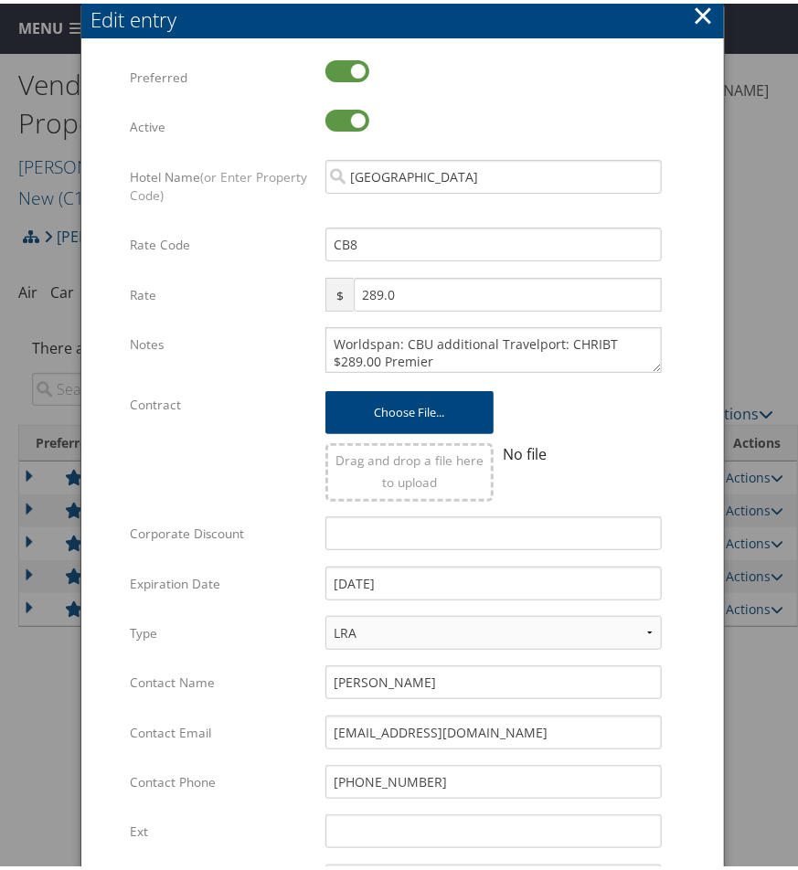
click at [693, 14] on button "×" at bounding box center [703, 12] width 21 height 37
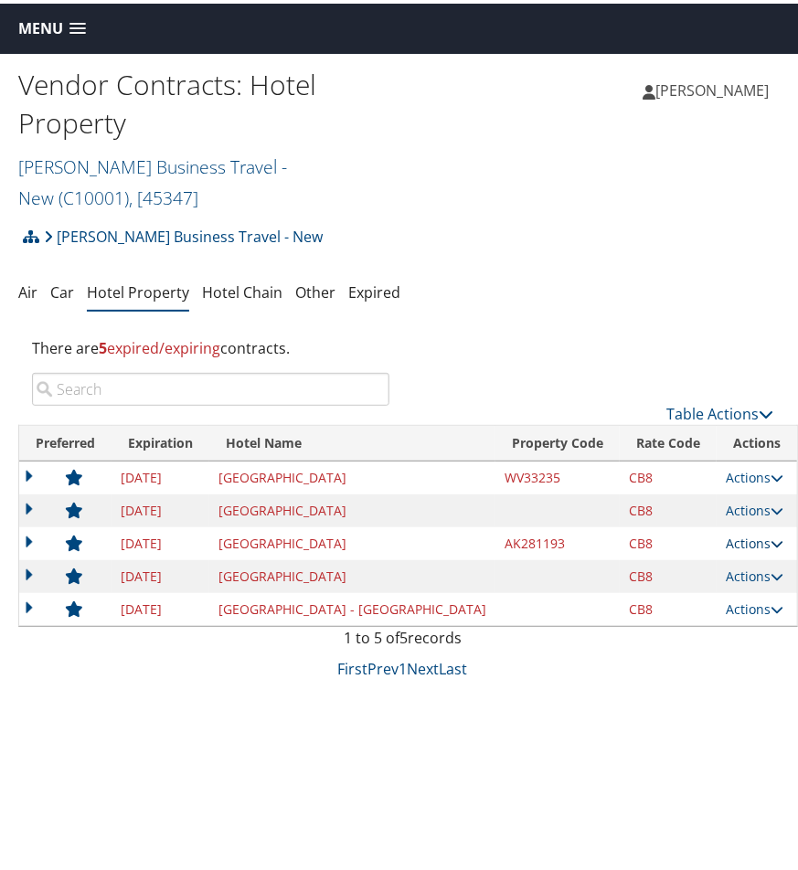
click at [726, 541] on link "Actions" at bounding box center [755, 539] width 58 height 17
click at [703, 589] on link "Edit" at bounding box center [706, 597] width 99 height 31
select select "NLRA"
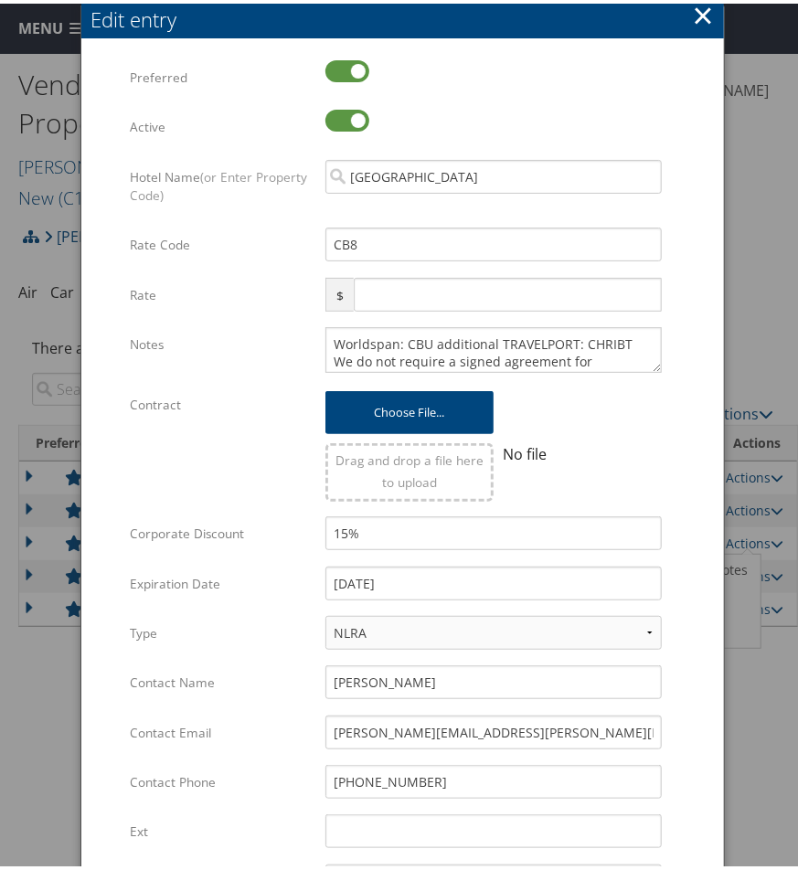
click at [704, 25] on button "×" at bounding box center [703, 12] width 21 height 37
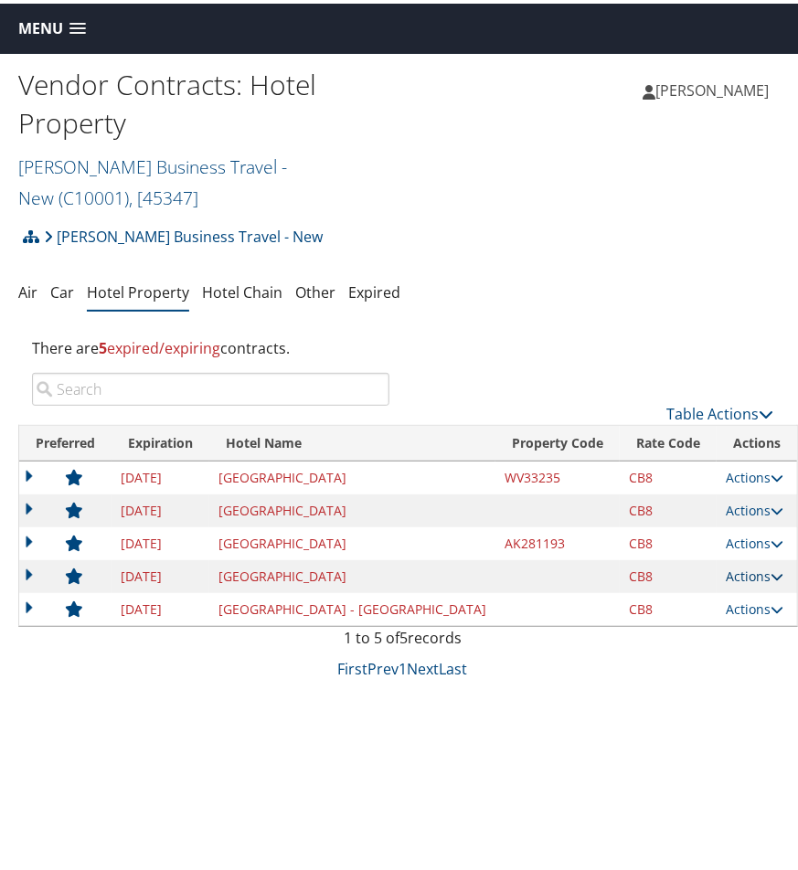
click at [726, 567] on link "Actions" at bounding box center [755, 572] width 58 height 17
click at [697, 626] on link "Edit" at bounding box center [706, 630] width 99 height 31
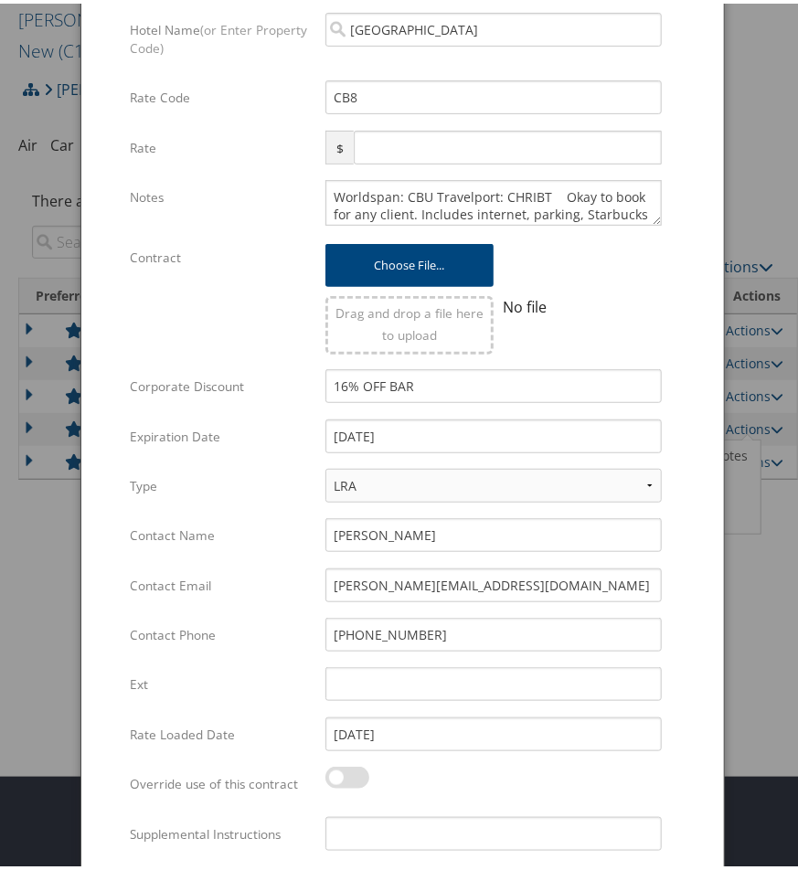
scroll to position [121, 0]
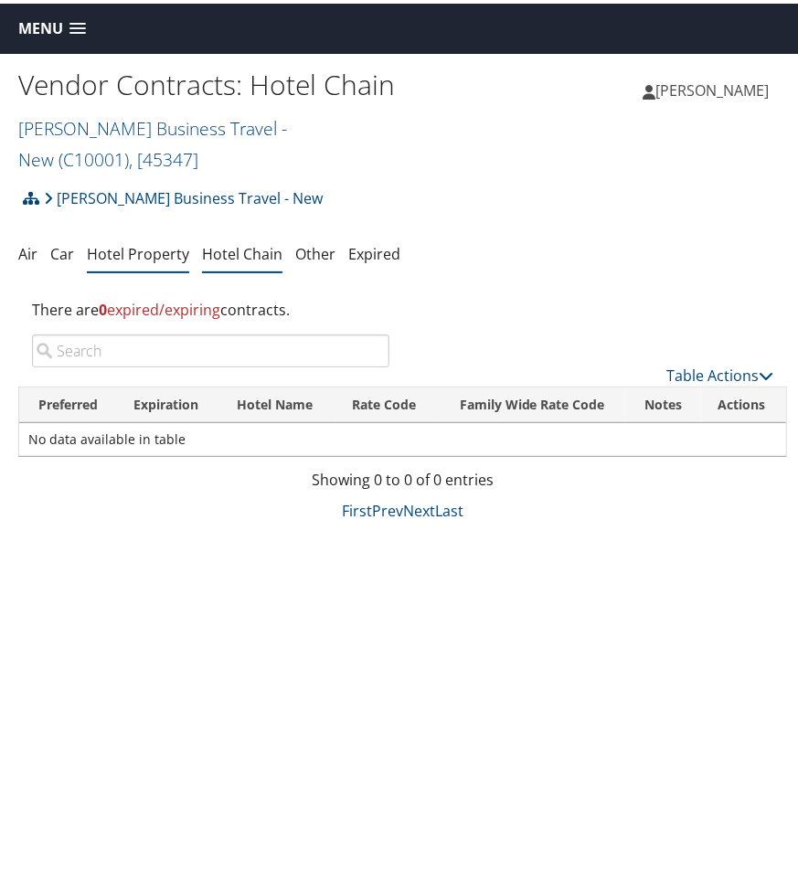
click at [160, 251] on link "Hotel Property" at bounding box center [138, 250] width 102 height 20
